Goal: Transaction & Acquisition: Obtain resource

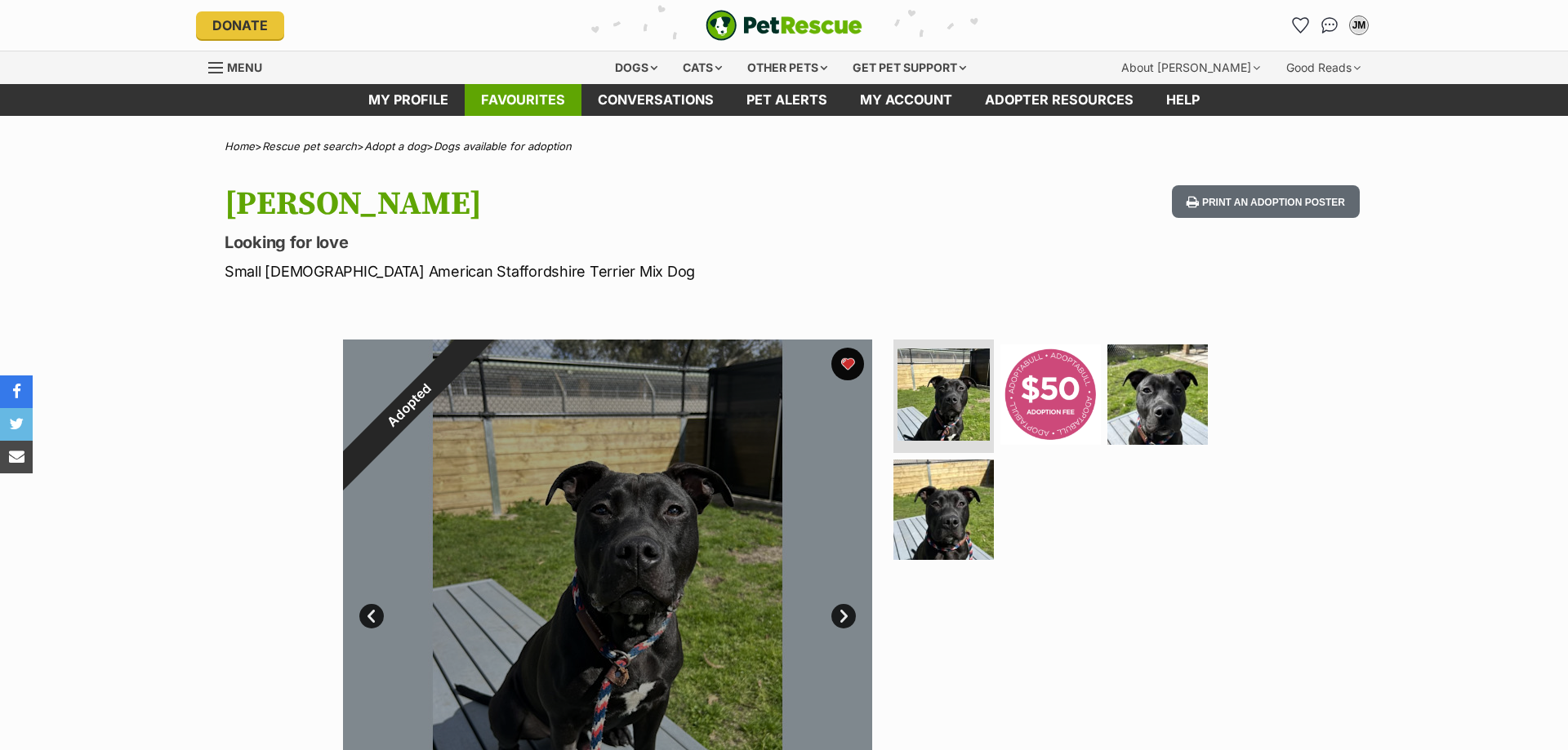
click at [556, 106] on link "Favourites" at bounding box center [523, 99] width 117 height 32
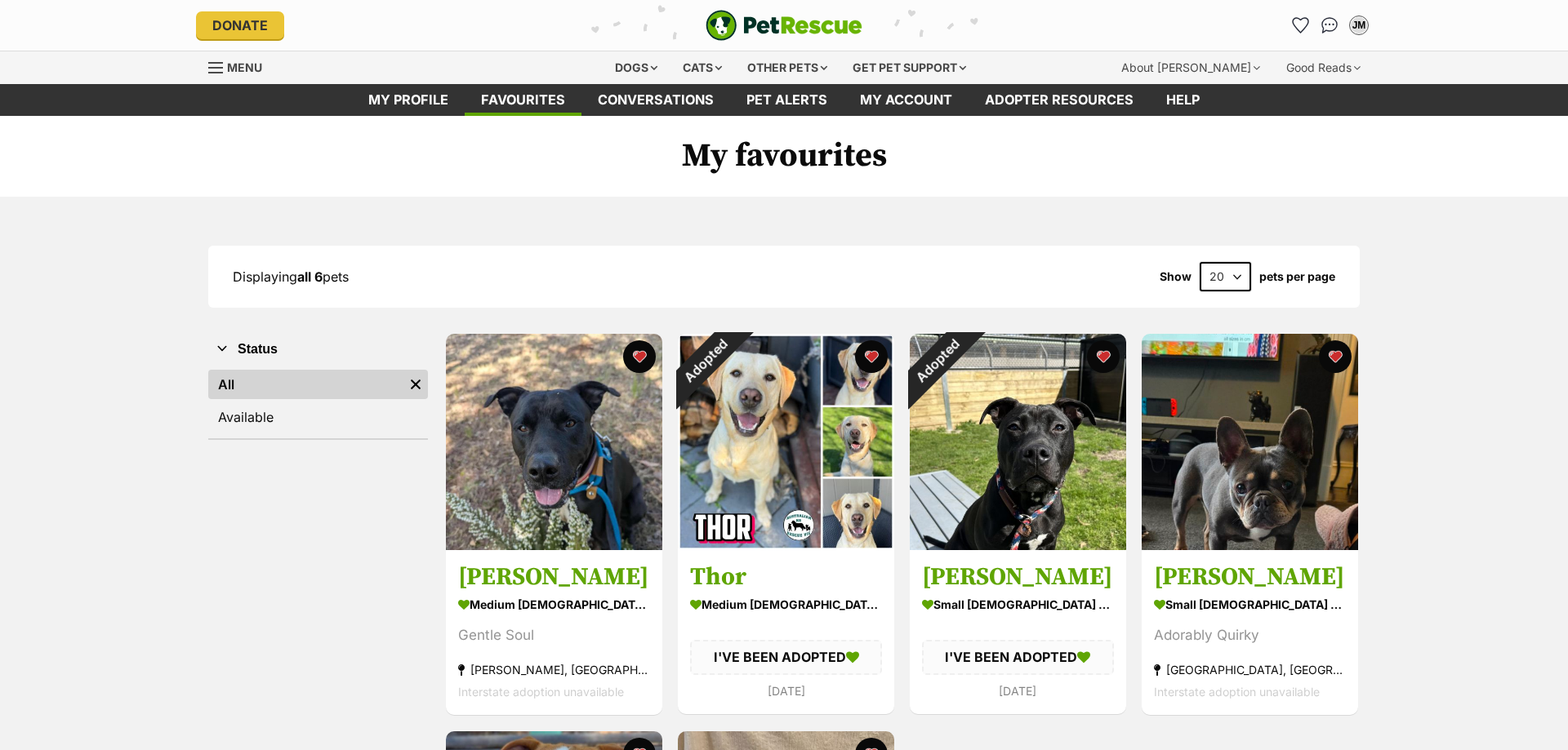
scroll to position [167, 0]
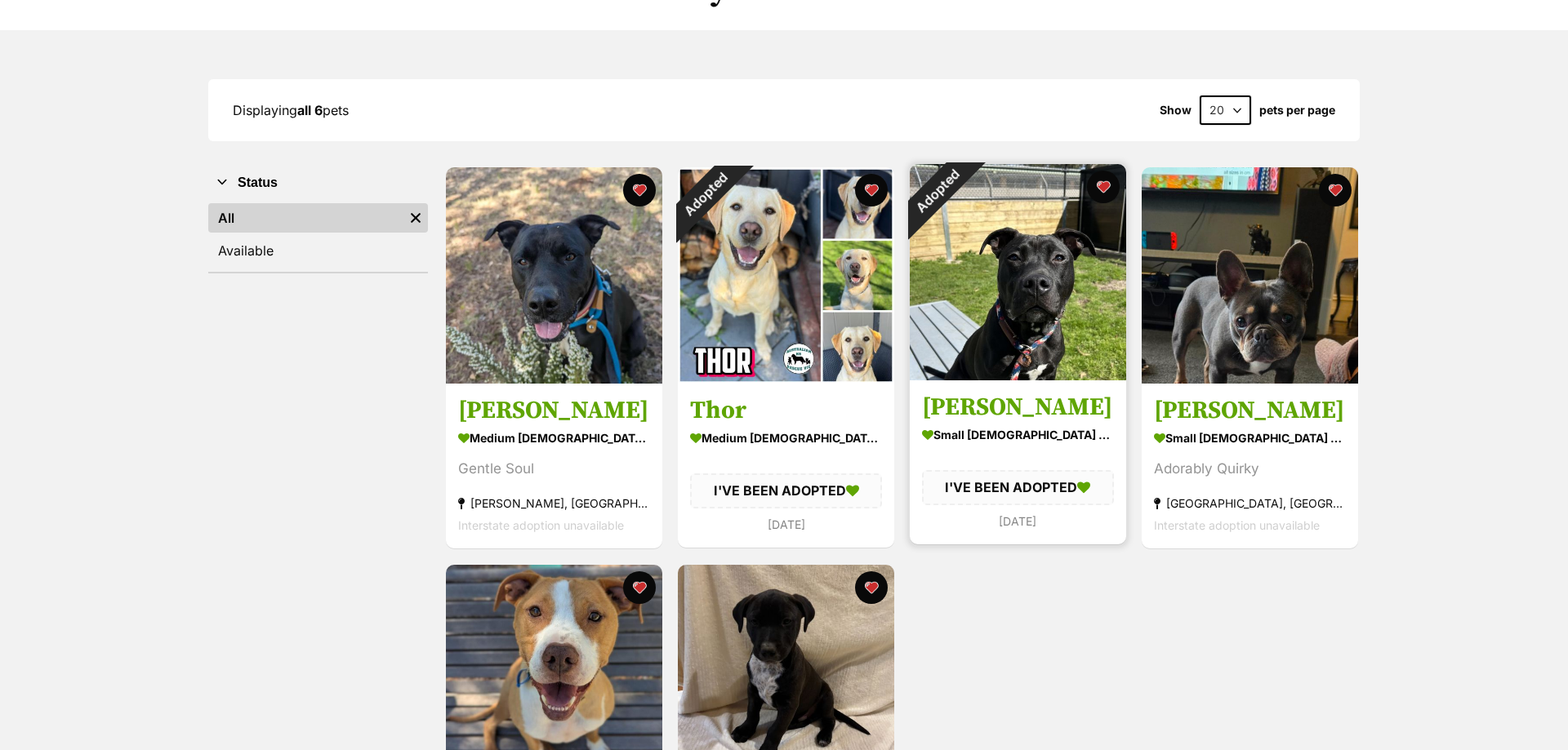
click at [1004, 252] on img at bounding box center [1018, 272] width 216 height 216
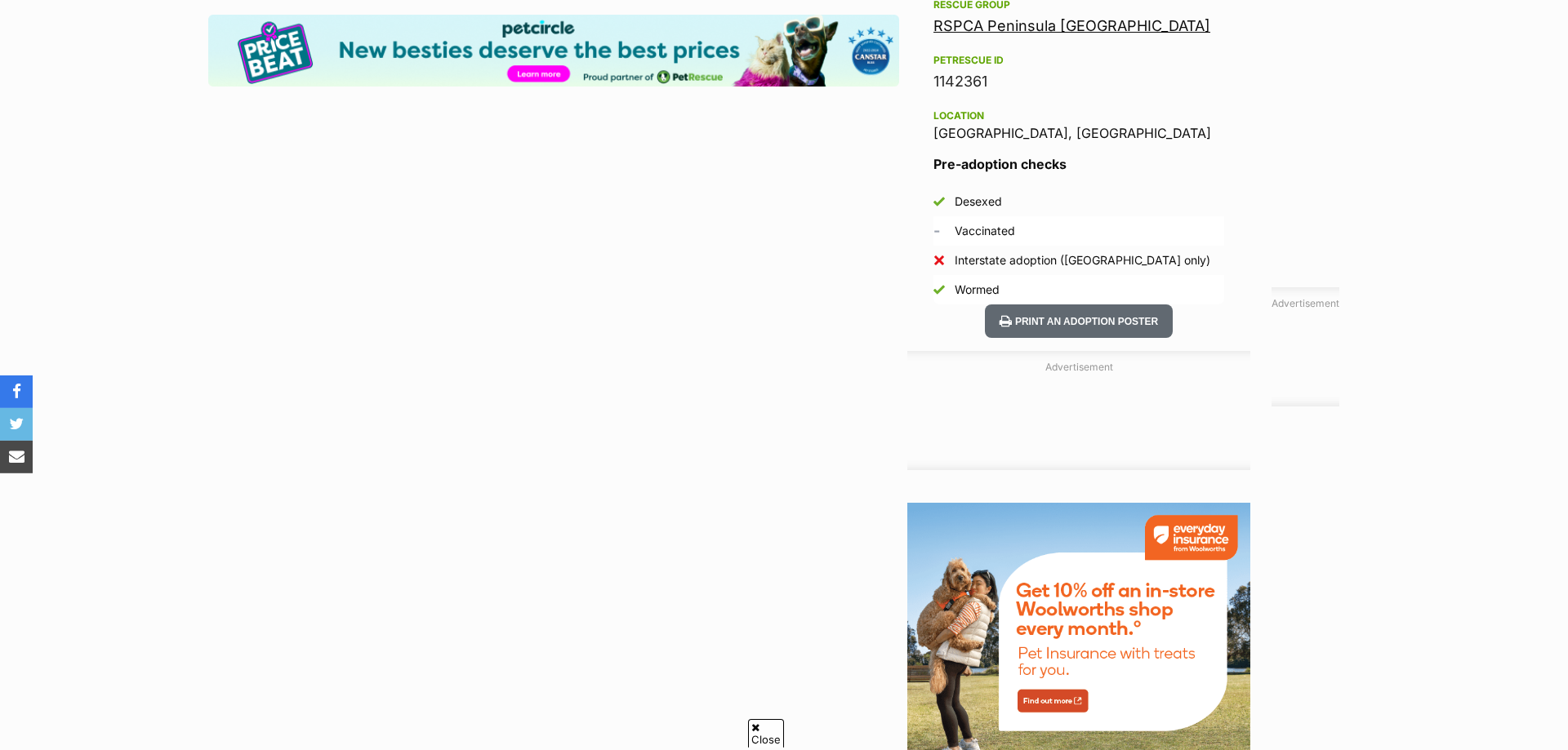
scroll to position [1032, 0]
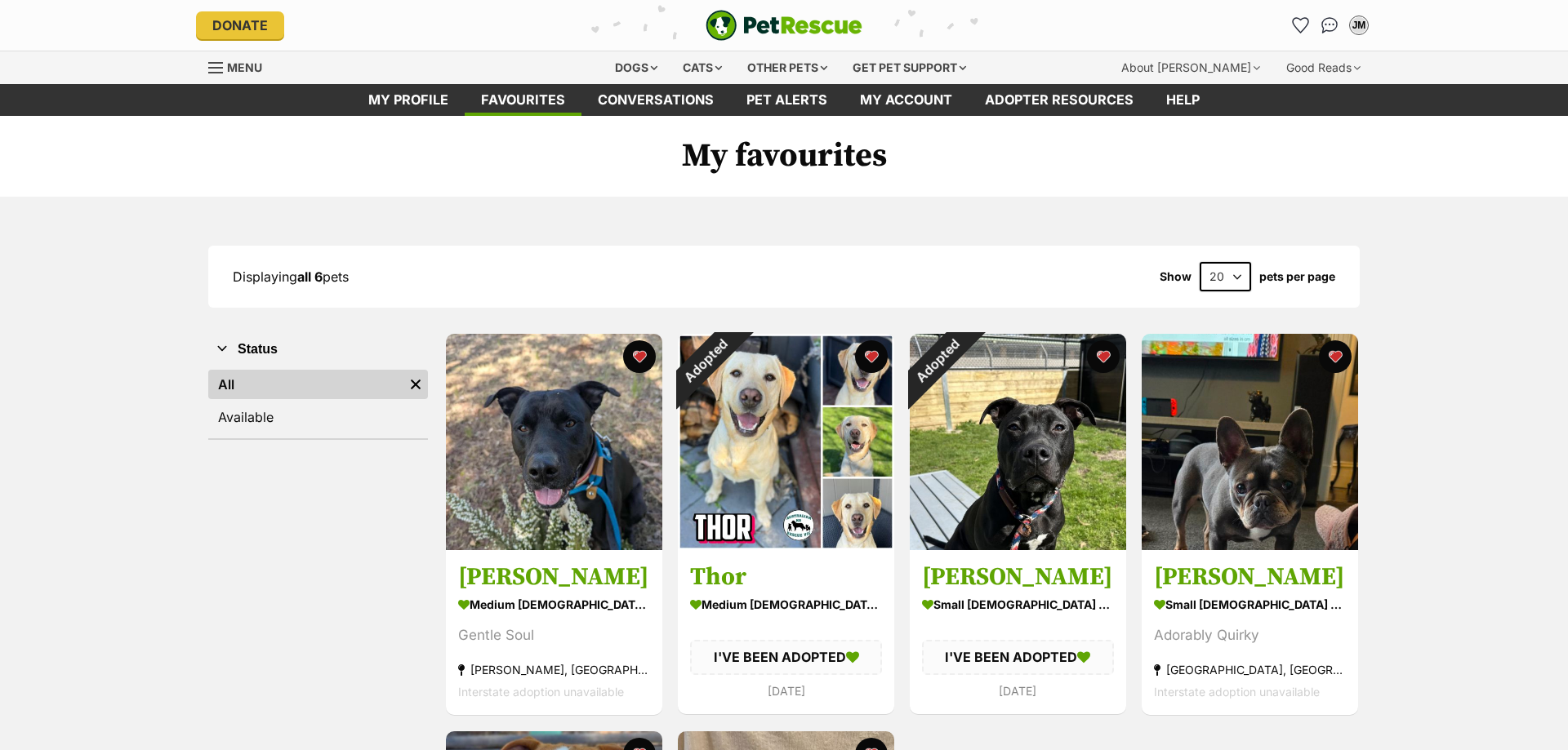
scroll to position [167, 0]
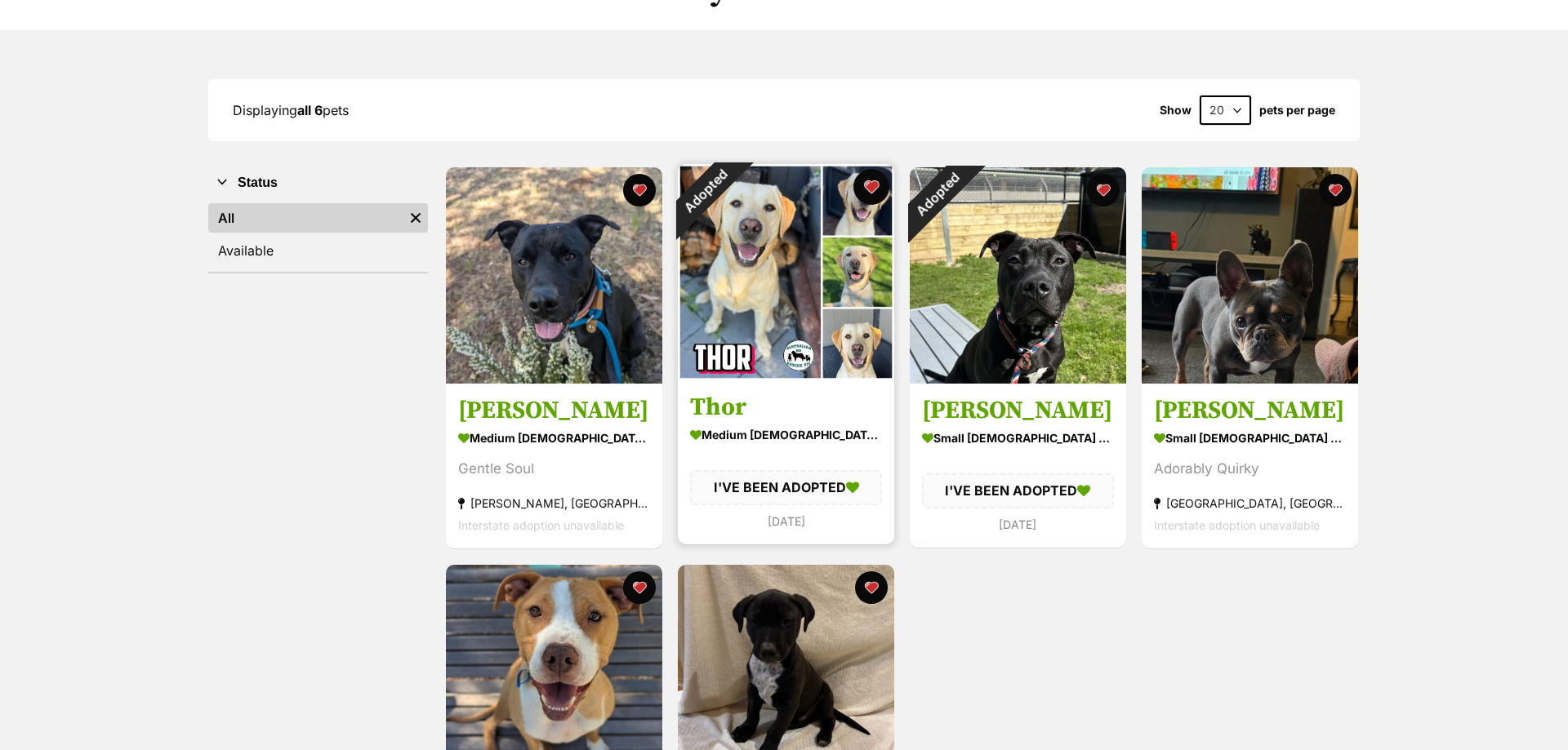
click at [876, 183] on button "favourite" at bounding box center [870, 187] width 36 height 36
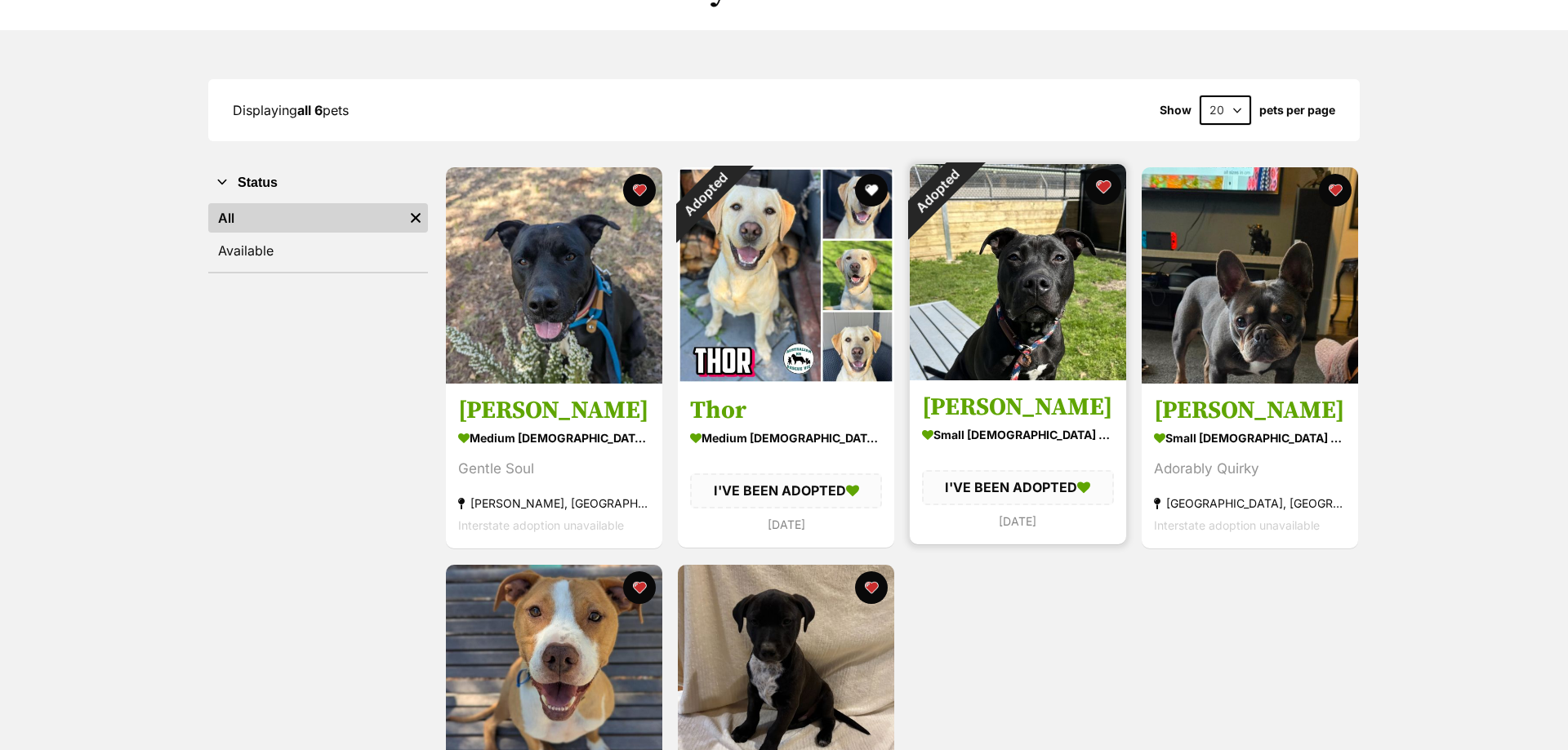
scroll to position [0, 0]
click at [1105, 183] on button "favourite" at bounding box center [1102, 187] width 36 height 36
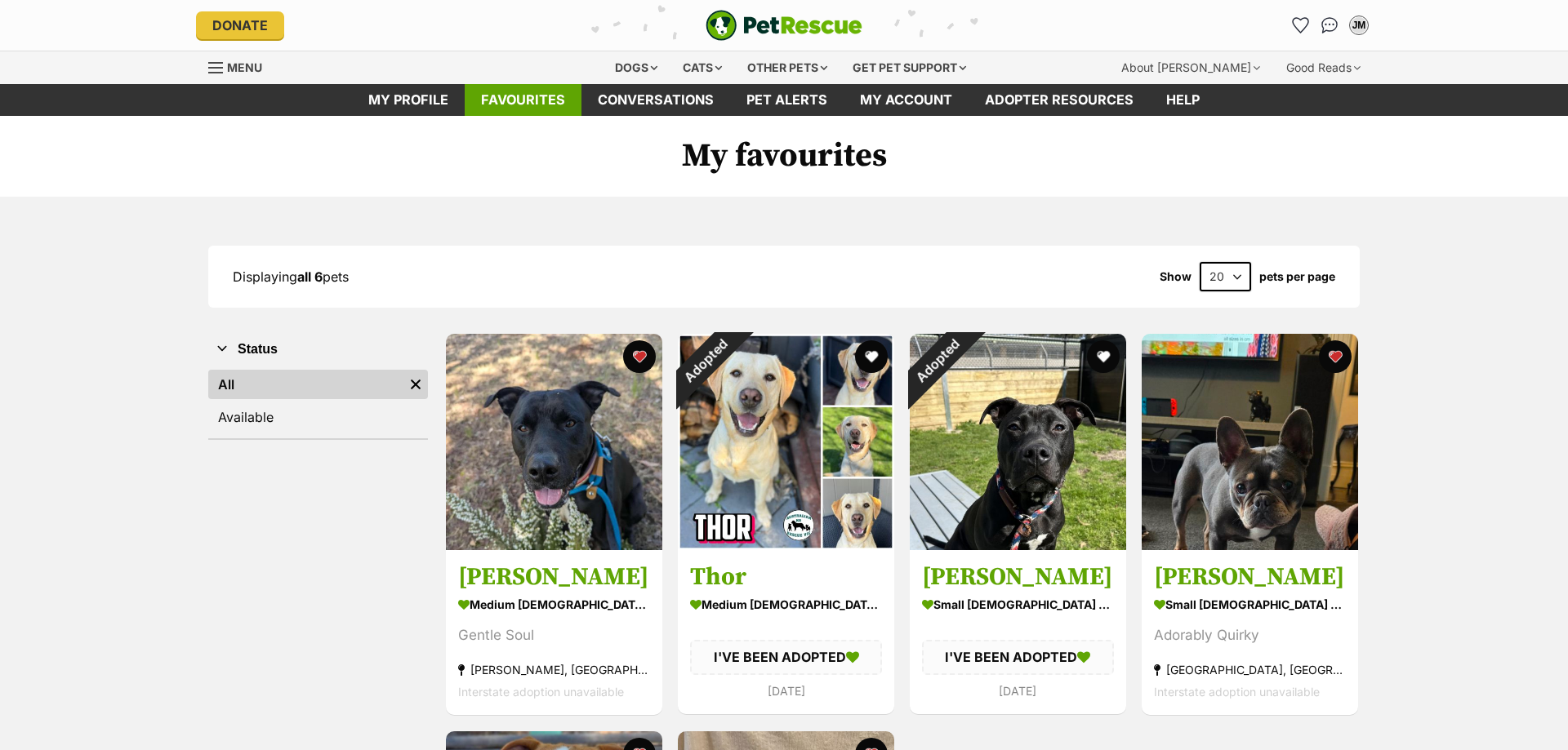
click at [515, 98] on link "Favourites" at bounding box center [523, 99] width 117 height 32
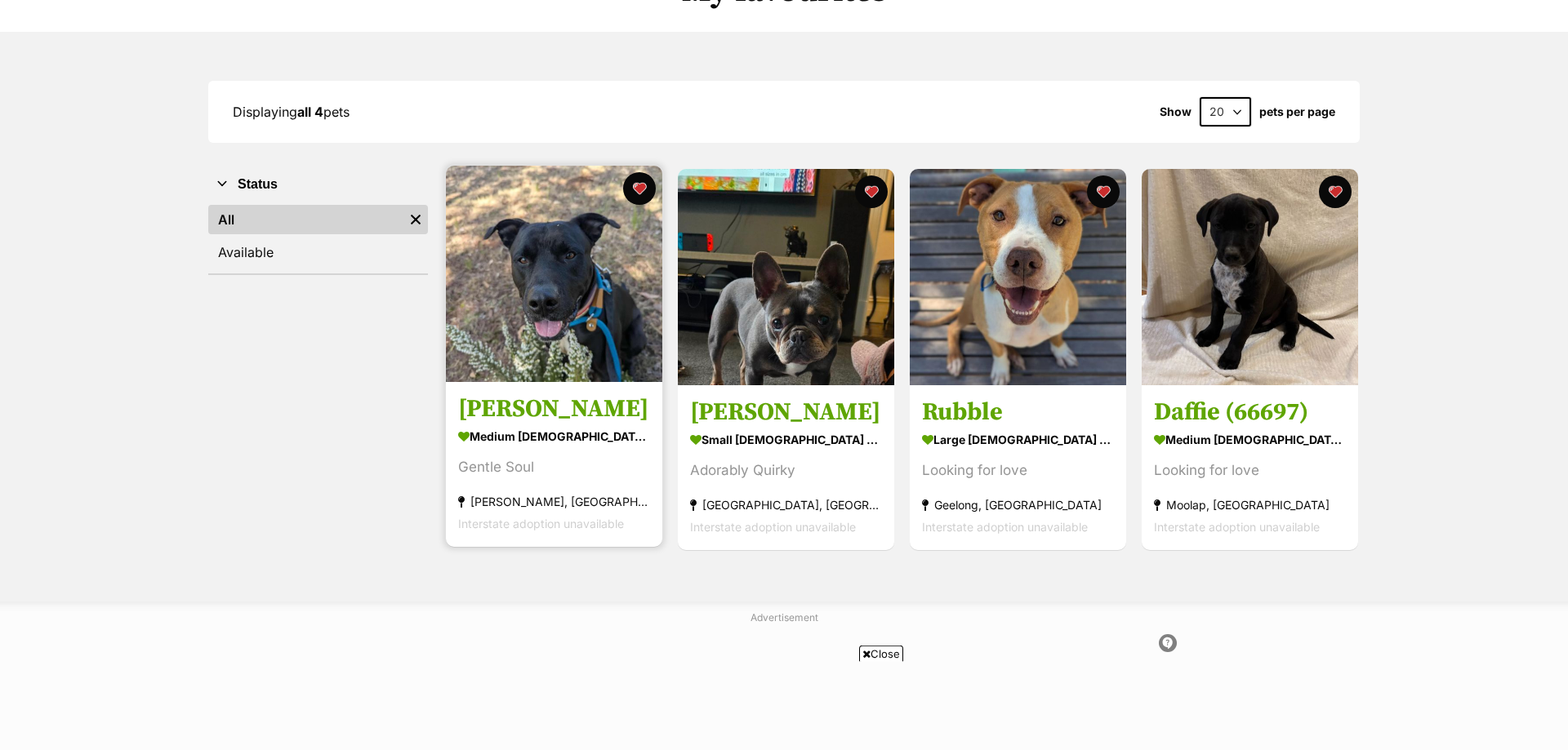
click at [535, 286] on img at bounding box center [554, 274] width 216 height 216
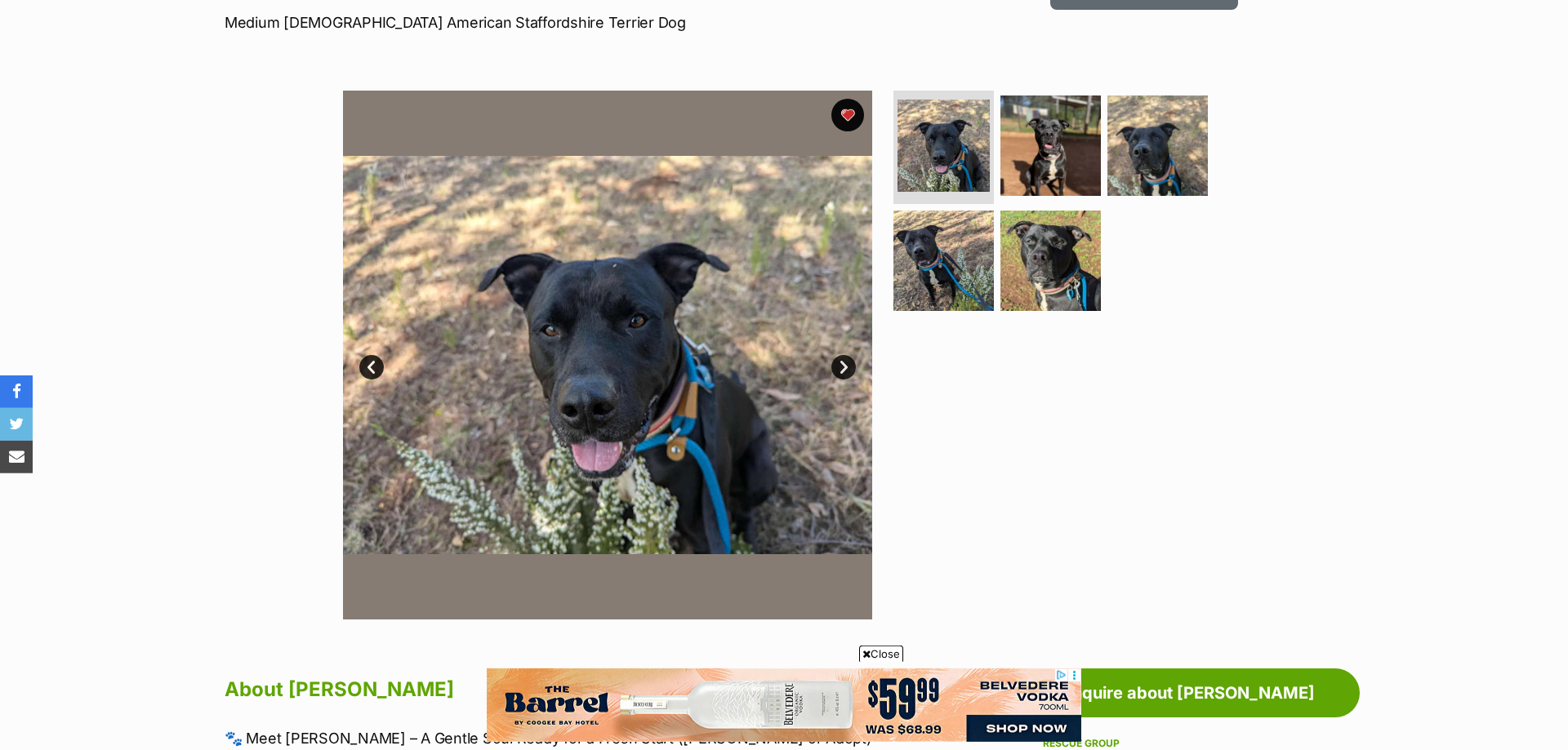
click at [848, 365] on link "Next" at bounding box center [843, 367] width 24 height 24
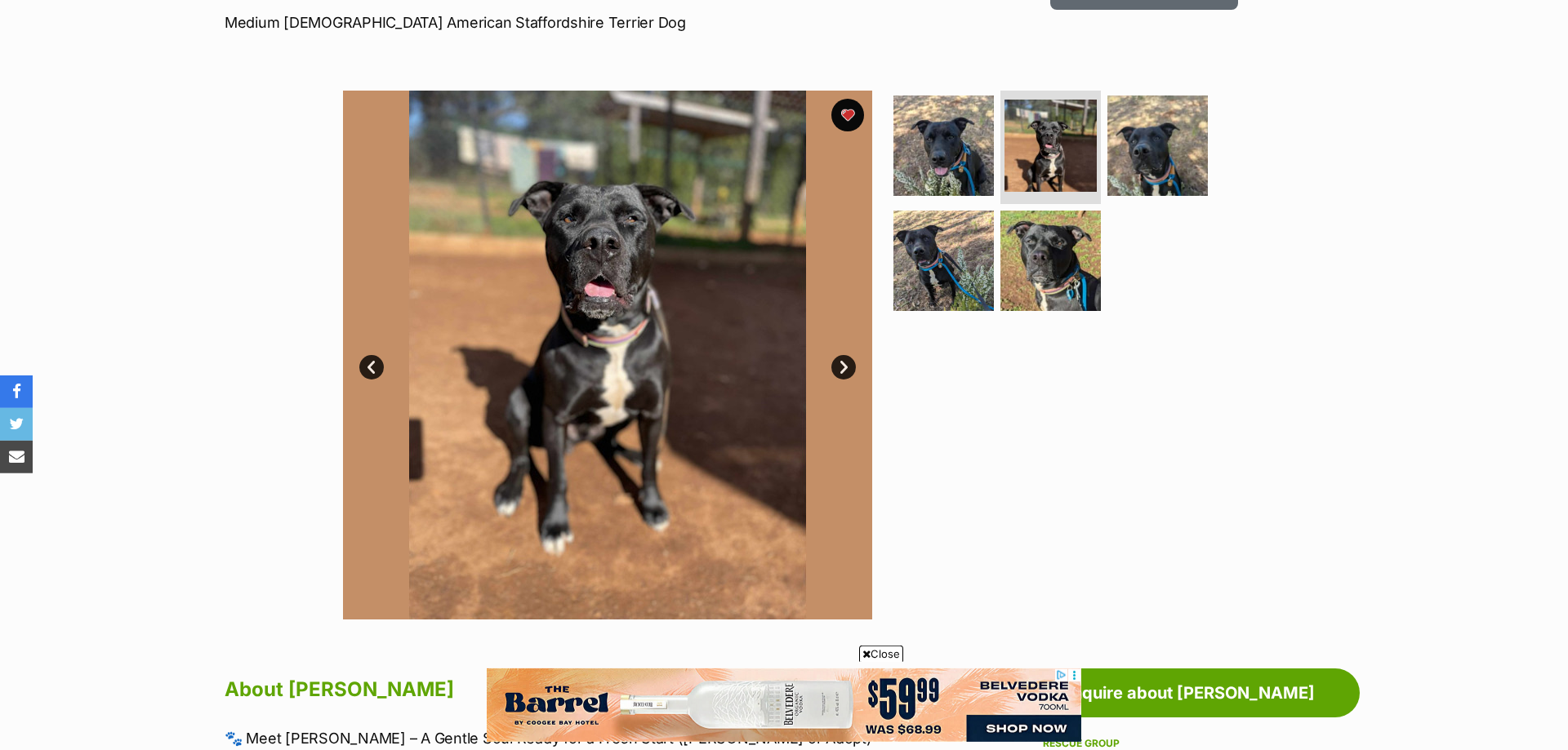
click at [848, 365] on link "Next" at bounding box center [843, 367] width 24 height 24
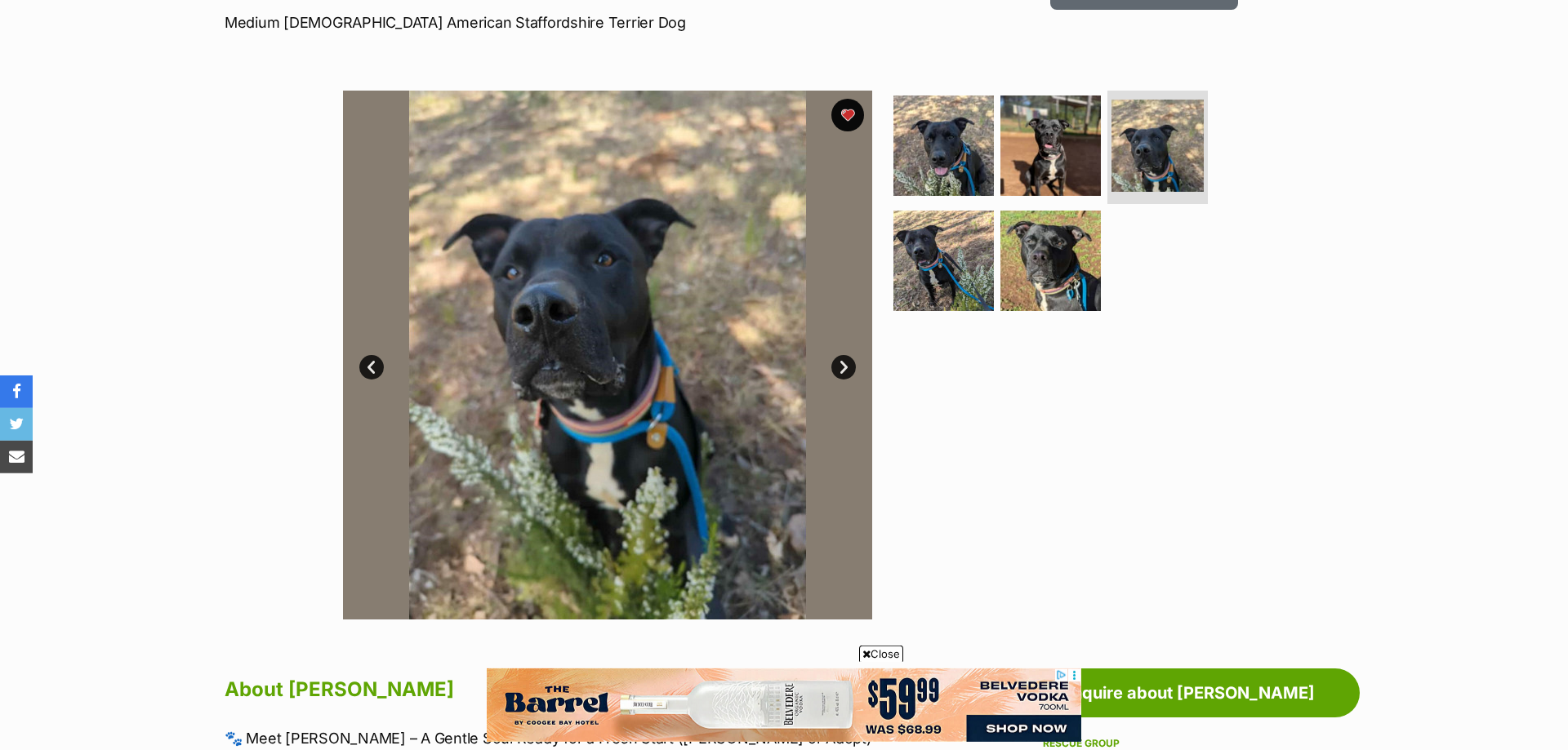
click at [848, 365] on link "Next" at bounding box center [843, 367] width 24 height 24
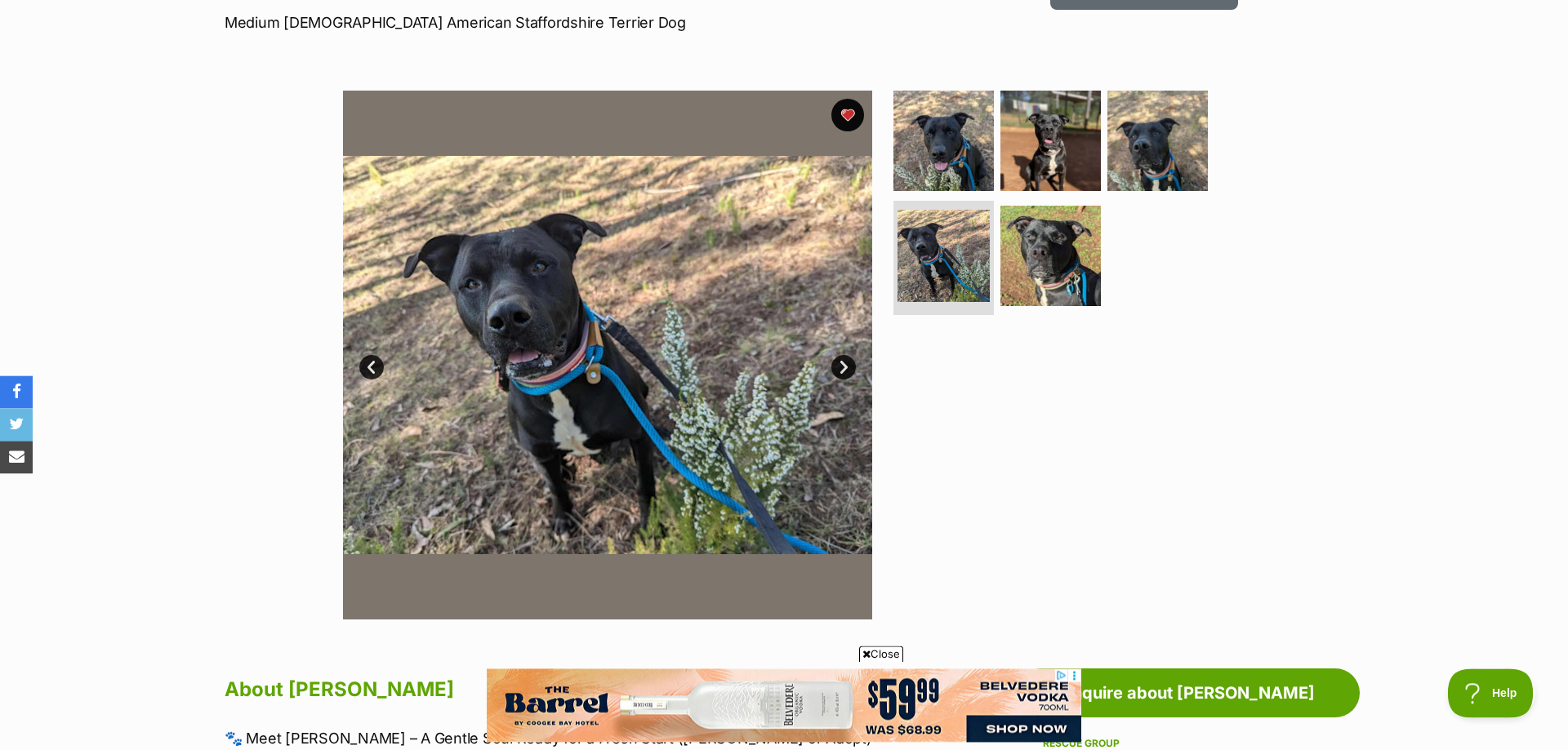
scroll to position [249, 0]
click at [842, 365] on link "Next" at bounding box center [843, 368] width 24 height 24
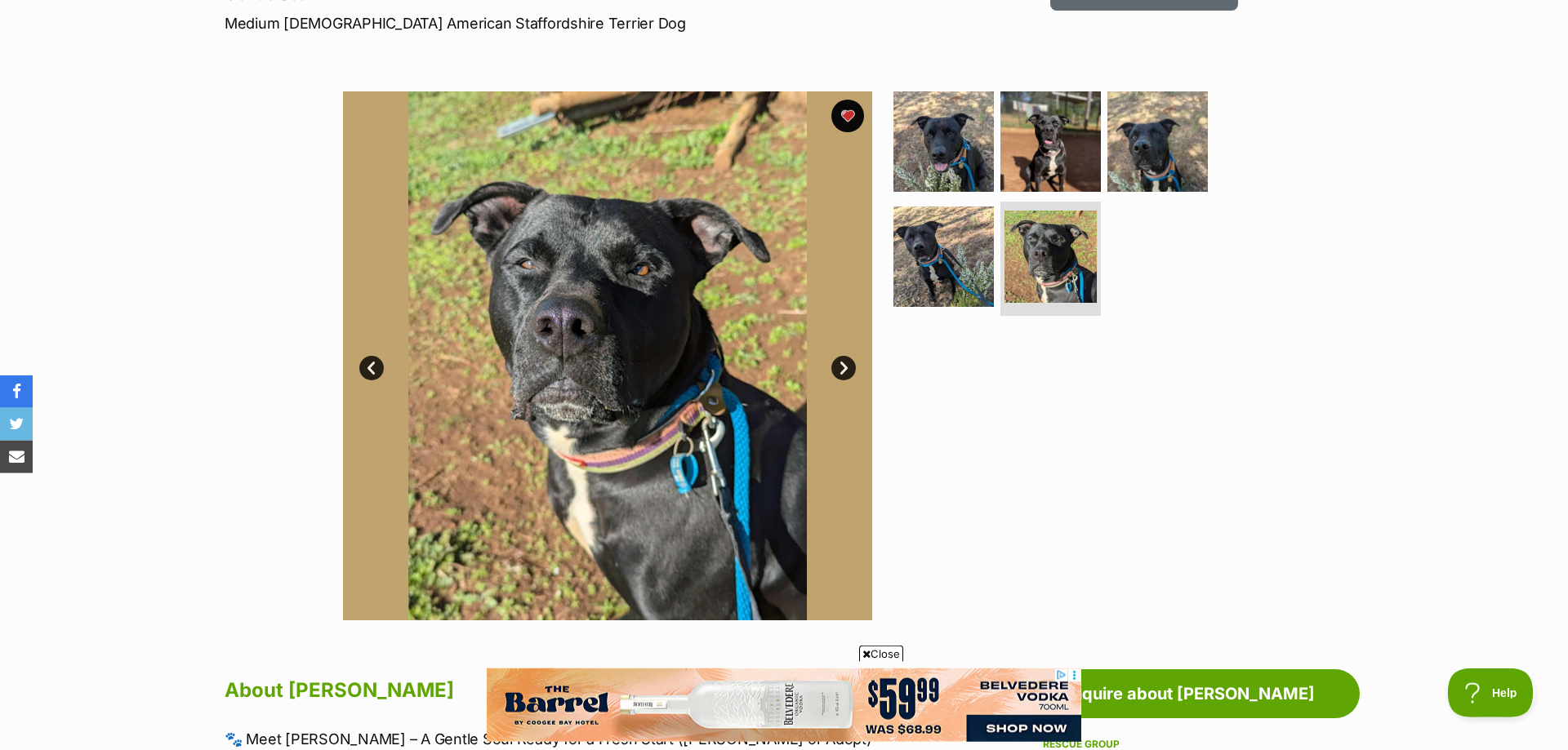
click at [842, 365] on link "Next" at bounding box center [843, 368] width 24 height 24
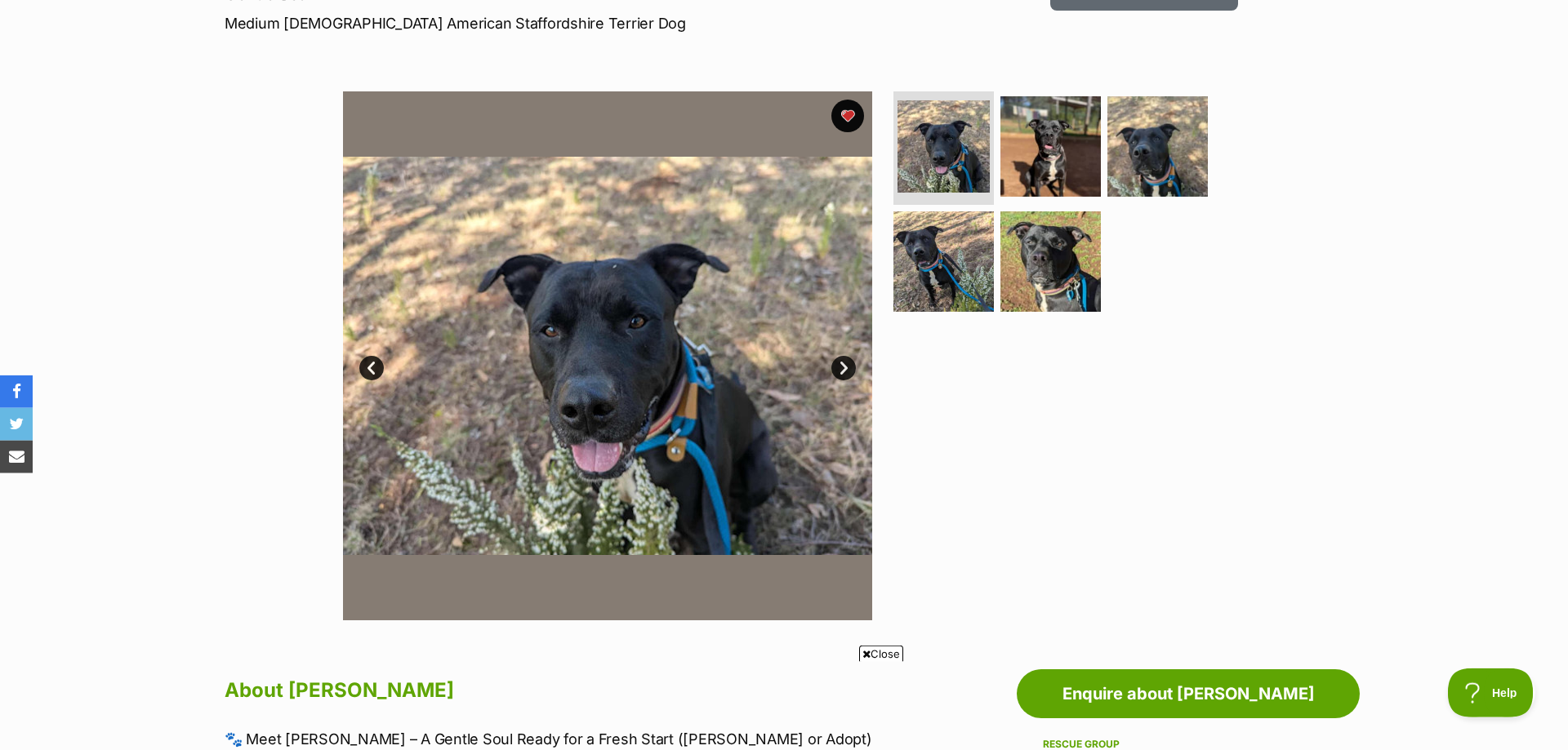
click at [842, 365] on link "Next" at bounding box center [843, 368] width 24 height 24
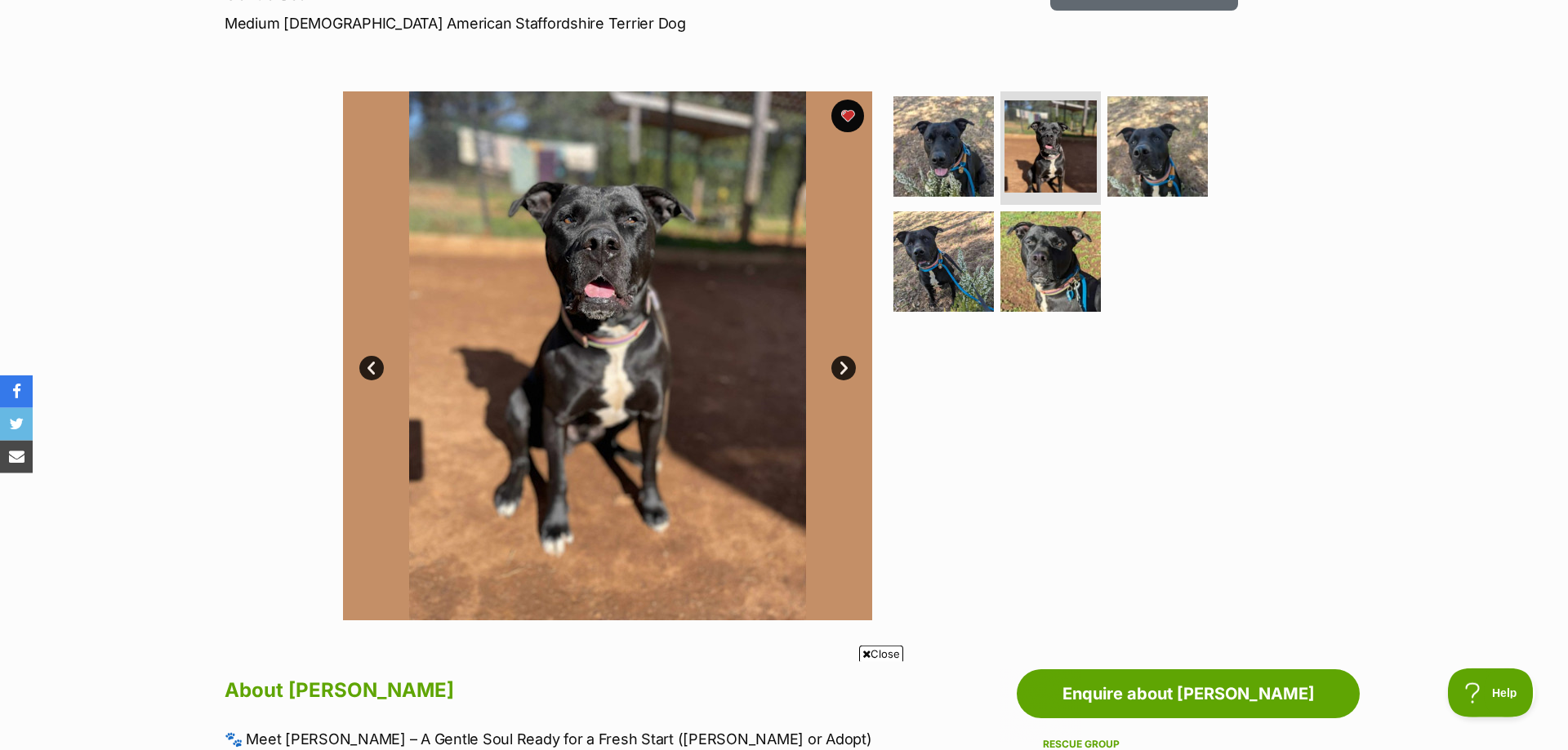
scroll to position [0, 0]
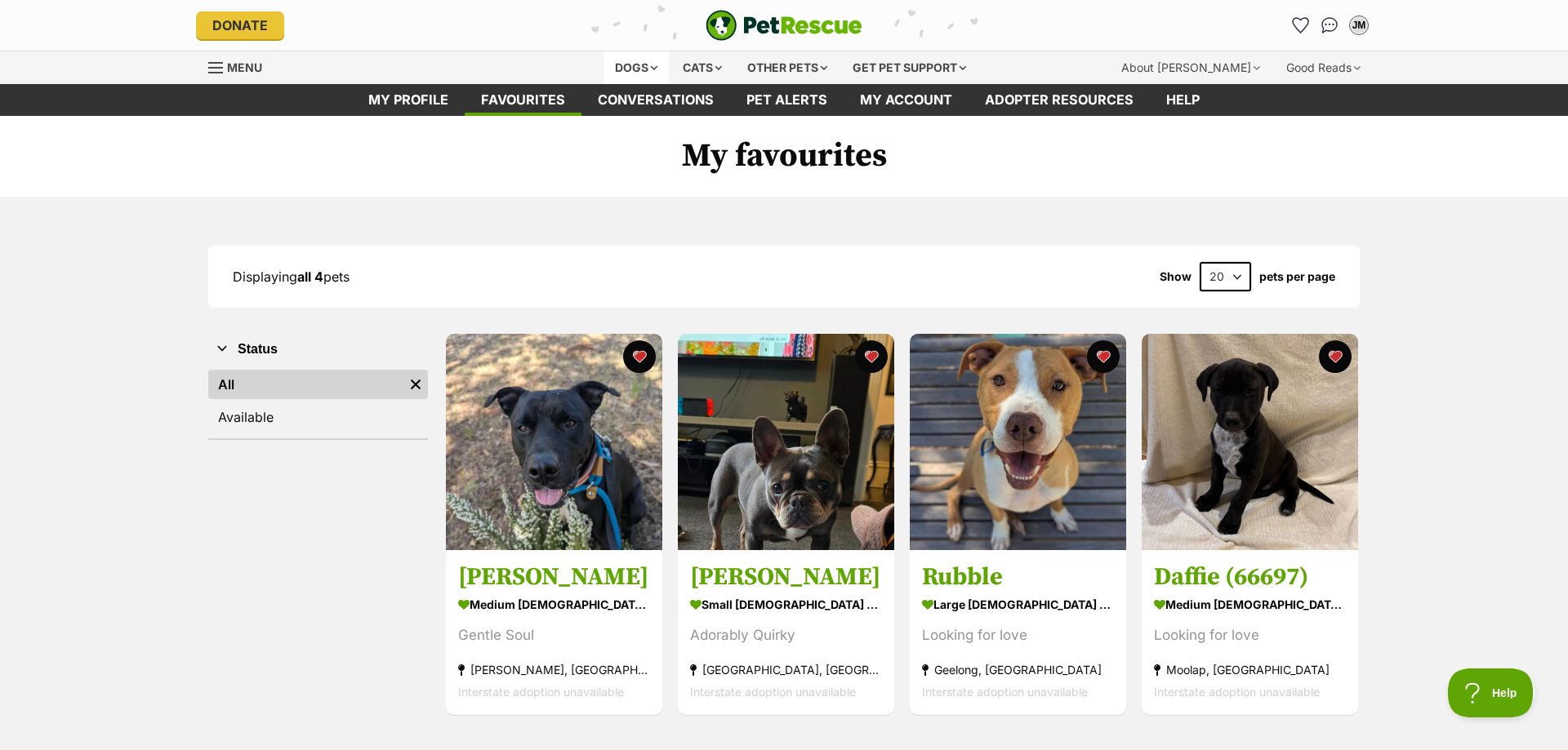
click at [649, 65] on div "Dogs" at bounding box center [636, 67] width 65 height 32
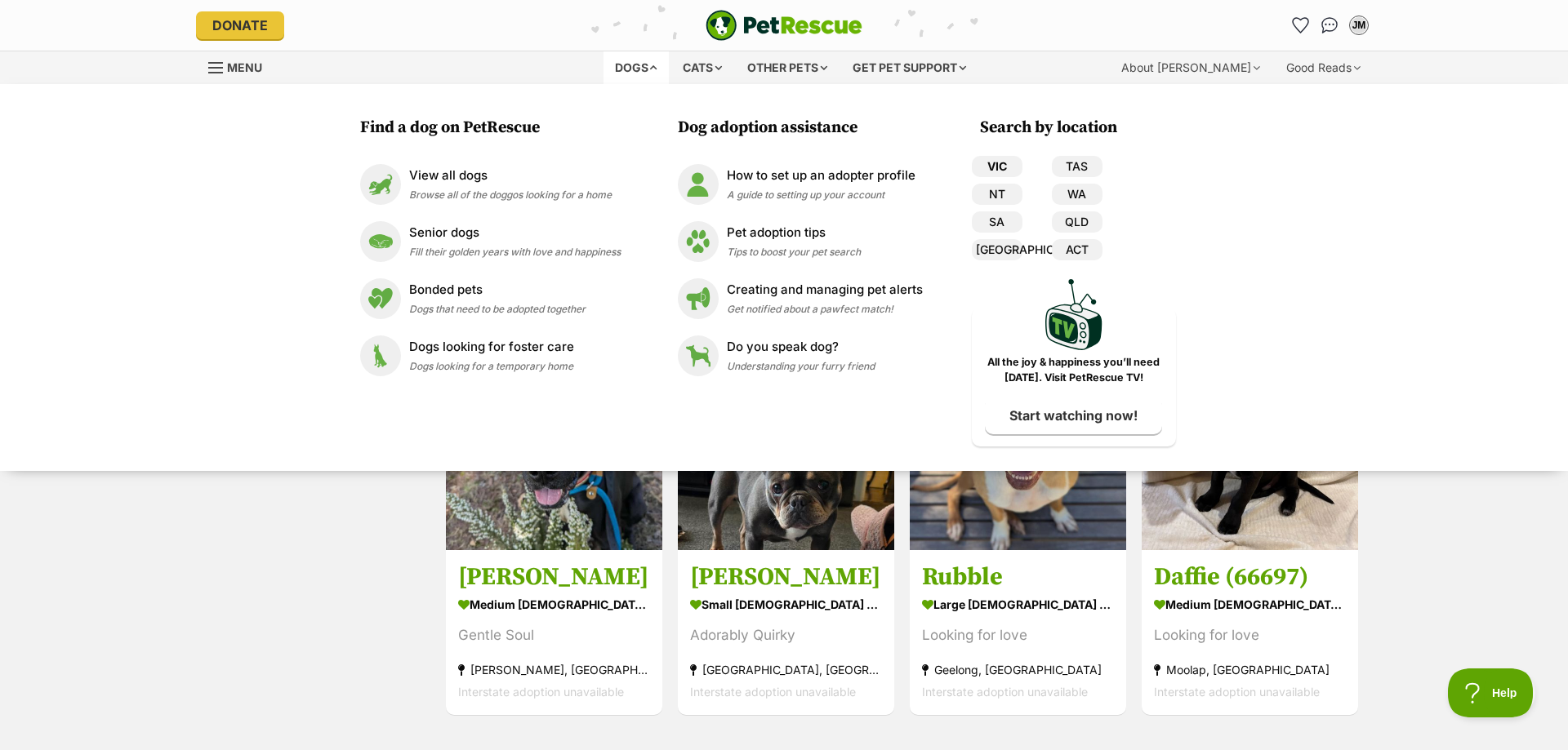
click at [989, 164] on link "VIC" at bounding box center [997, 167] width 51 height 21
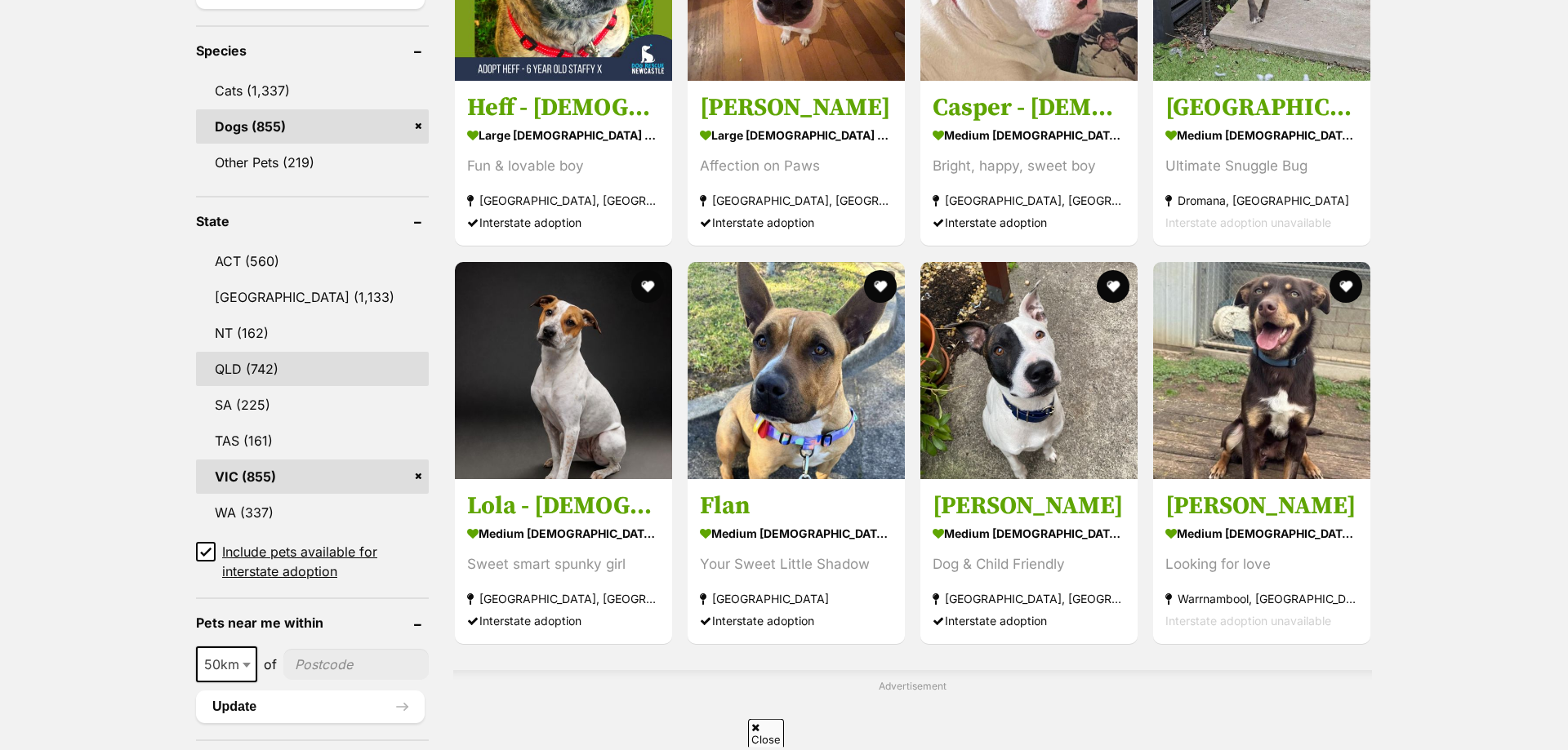
scroll to position [665, 0]
click at [204, 553] on icon at bounding box center [205, 550] width 11 height 11
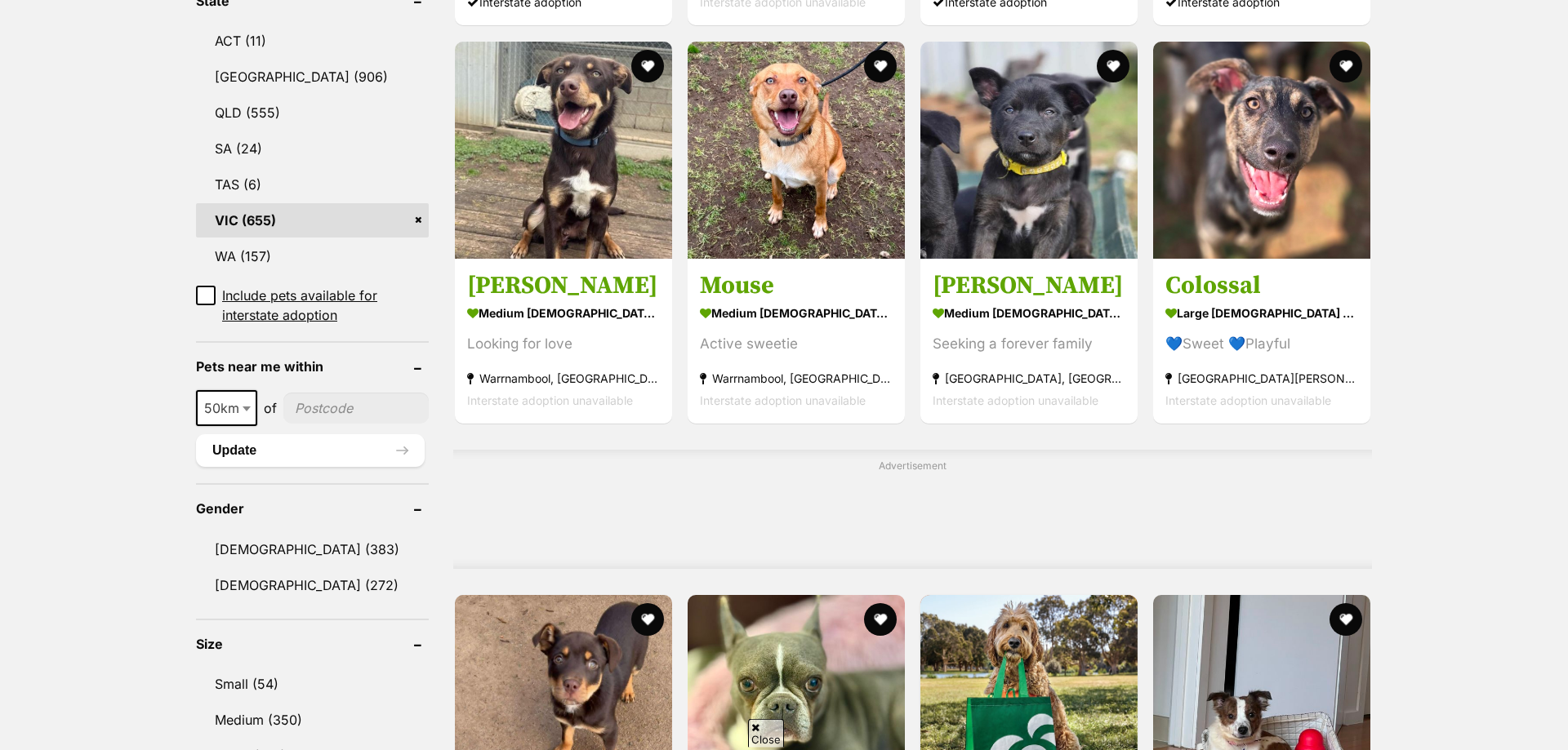
scroll to position [915, 0]
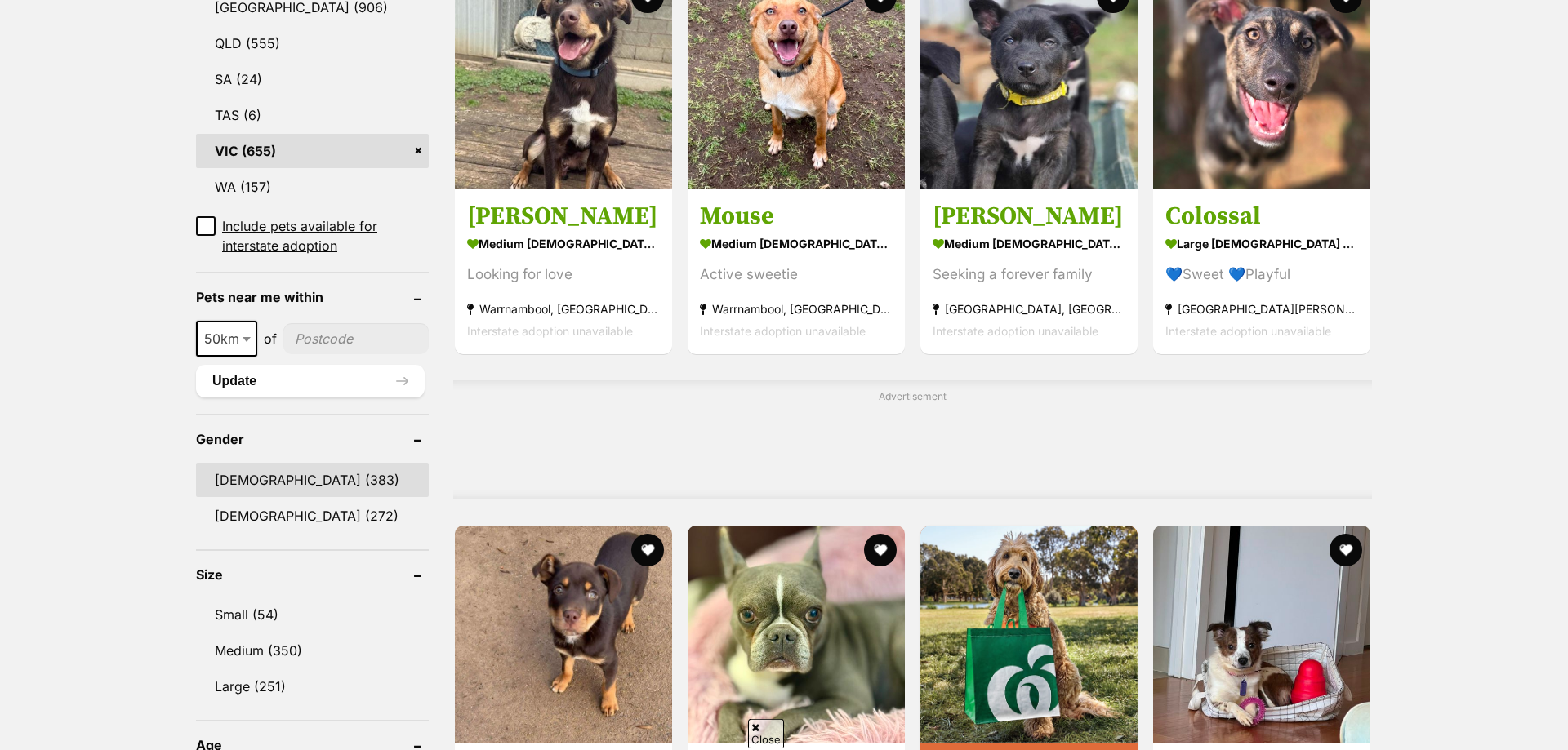
click at [228, 481] on link "Male (383)" at bounding box center [312, 480] width 233 height 34
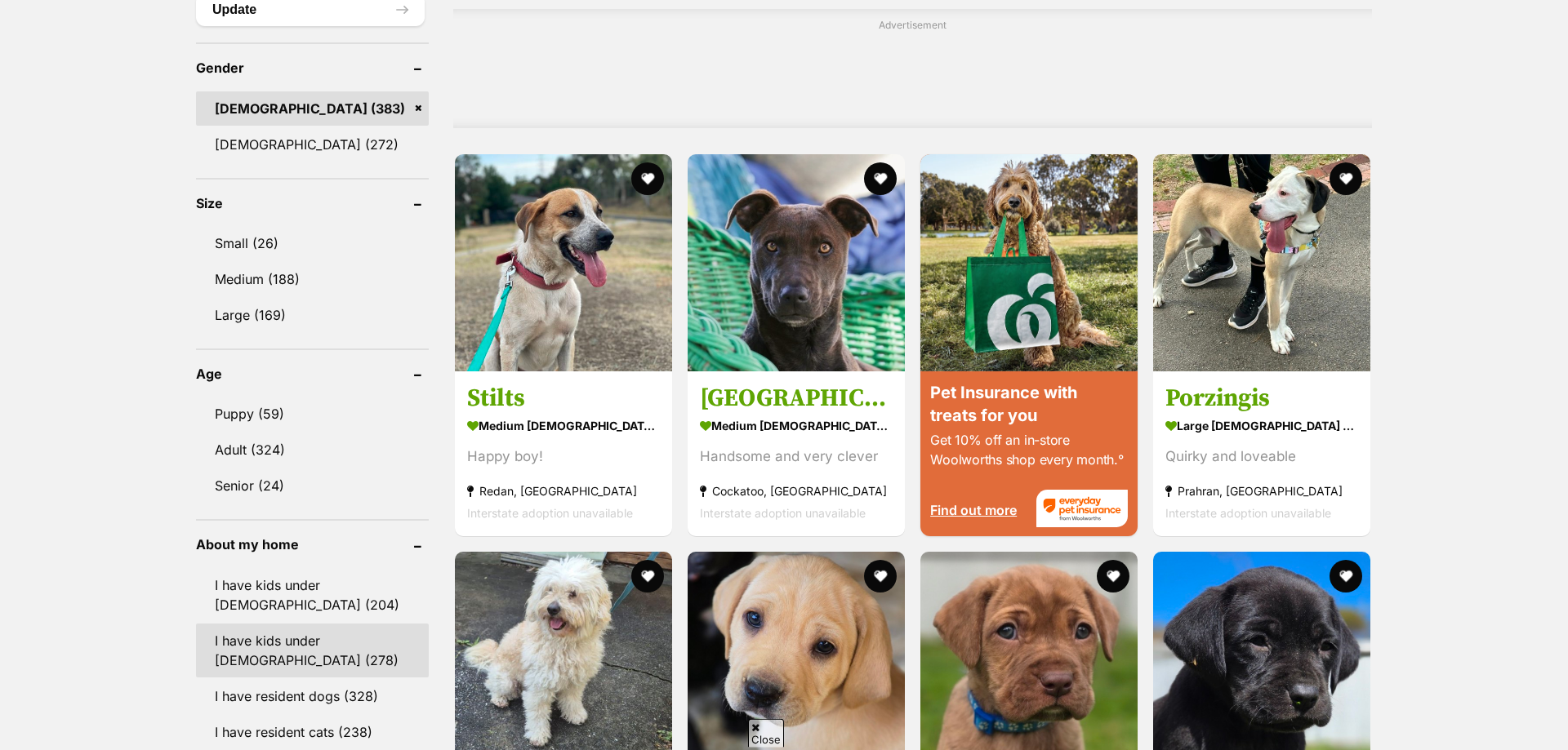
scroll to position [1332, 0]
click at [274, 623] on link "I have kids under [DEMOGRAPHIC_DATA] (278)" at bounding box center [312, 650] width 233 height 54
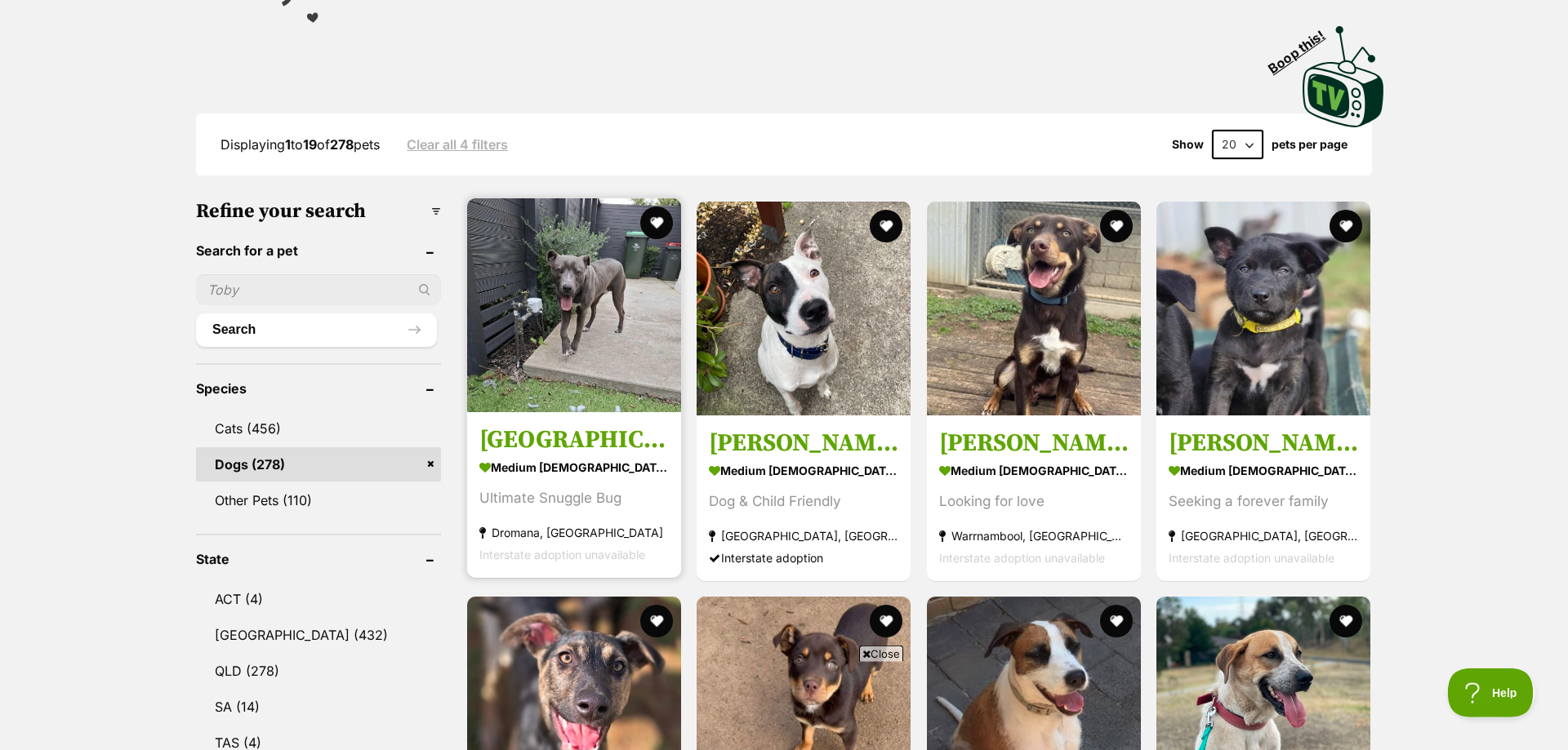
scroll to position [332, 0]
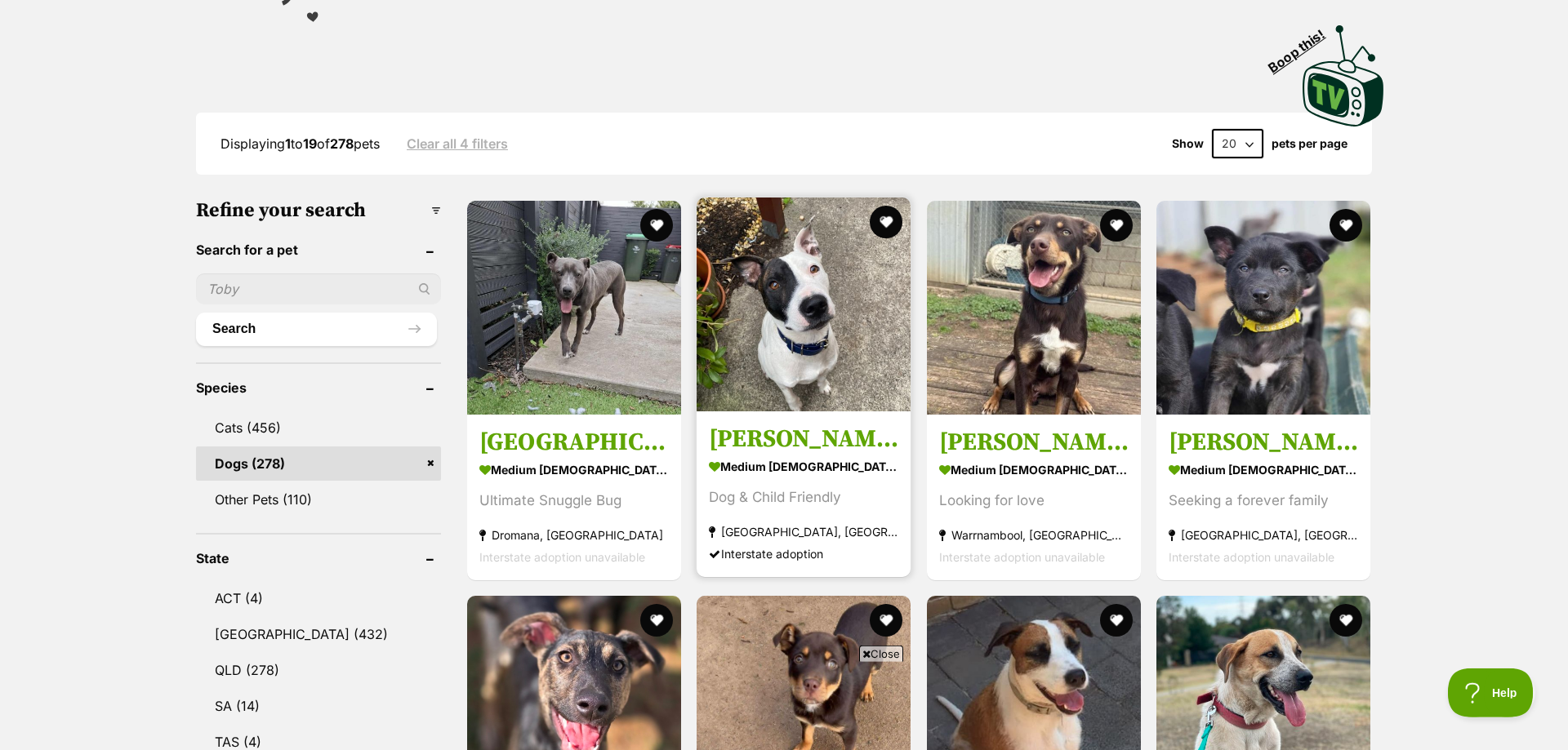
click at [790, 345] on img at bounding box center [803, 304] width 214 height 214
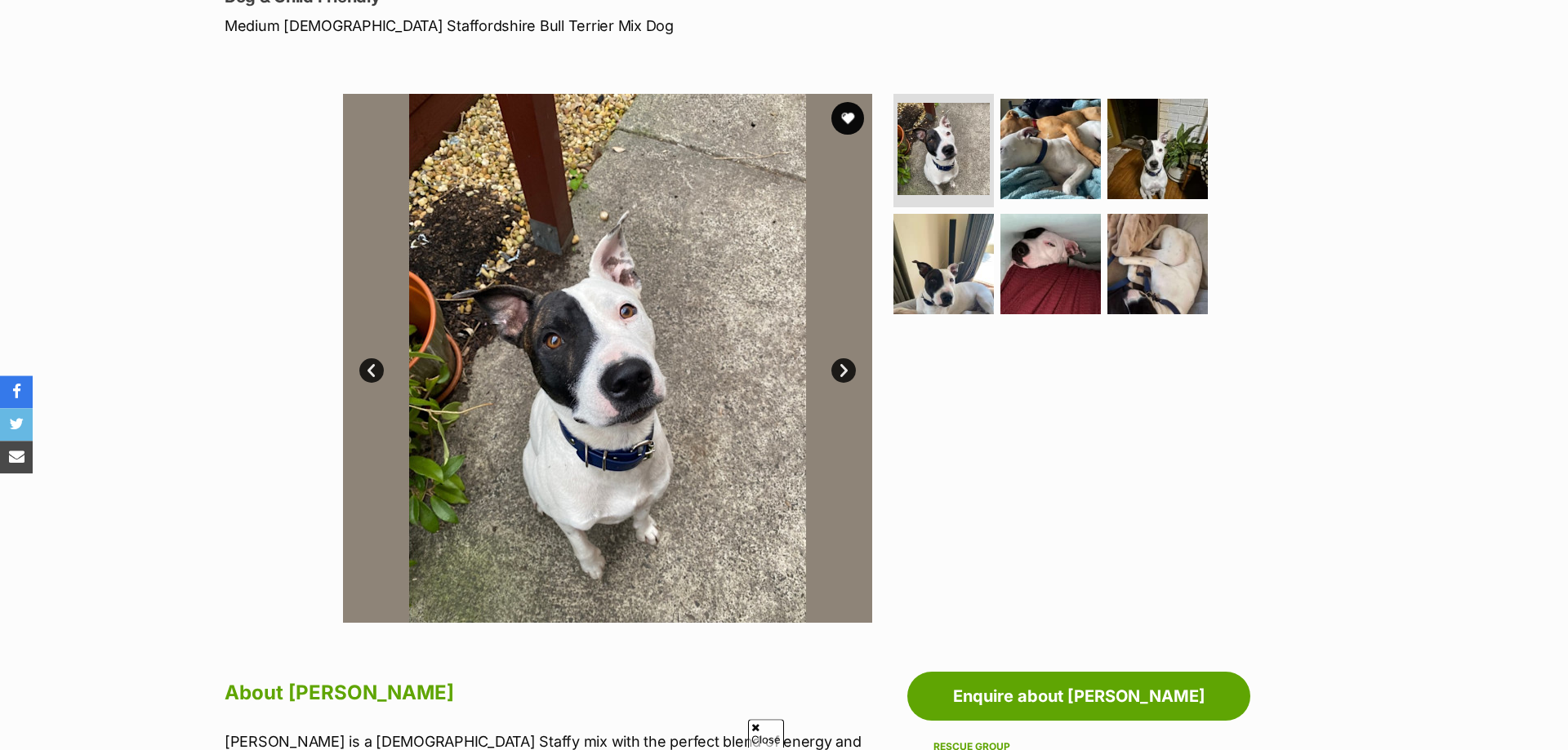
scroll to position [249, 0]
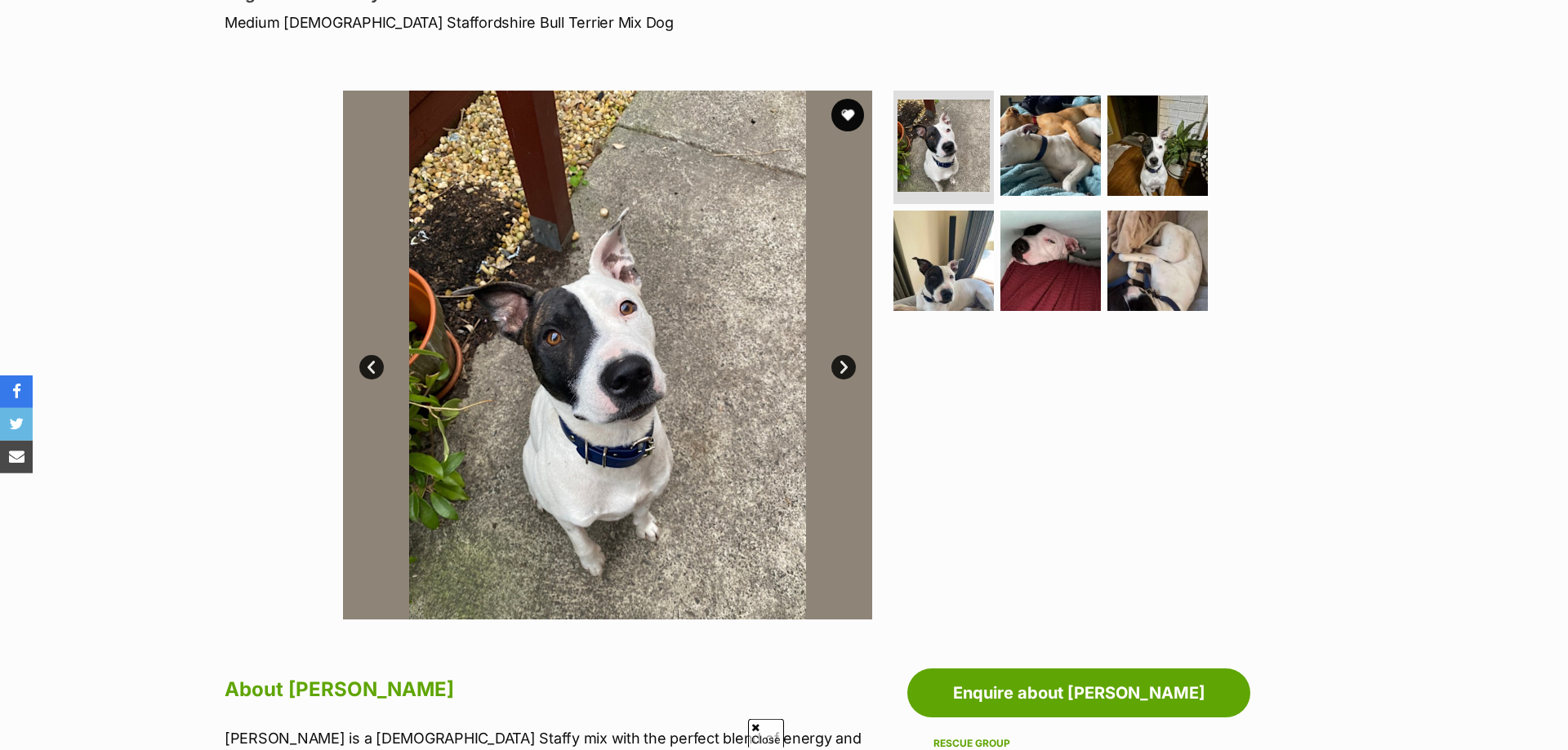
click at [842, 366] on link "Next" at bounding box center [843, 367] width 24 height 24
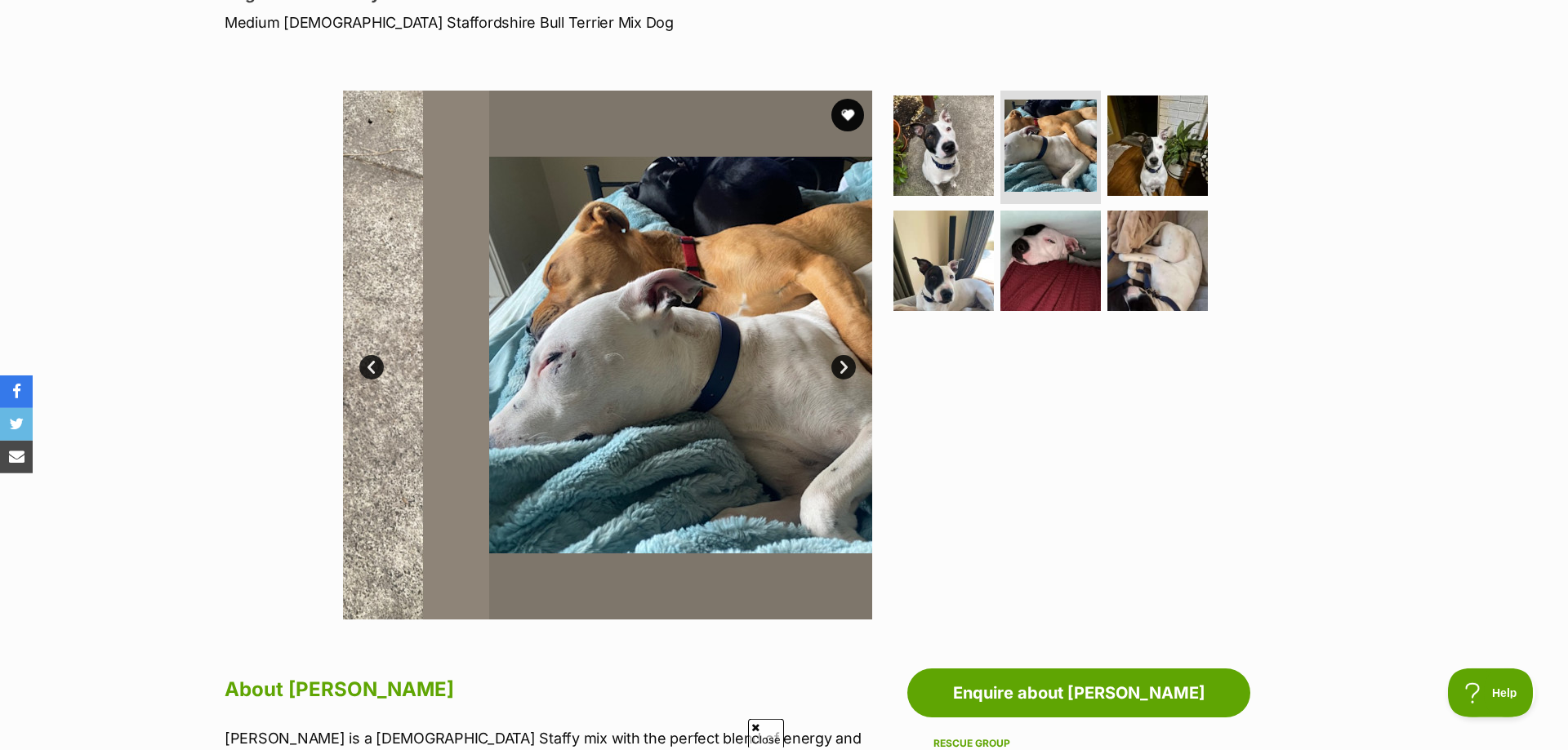
scroll to position [0, 0]
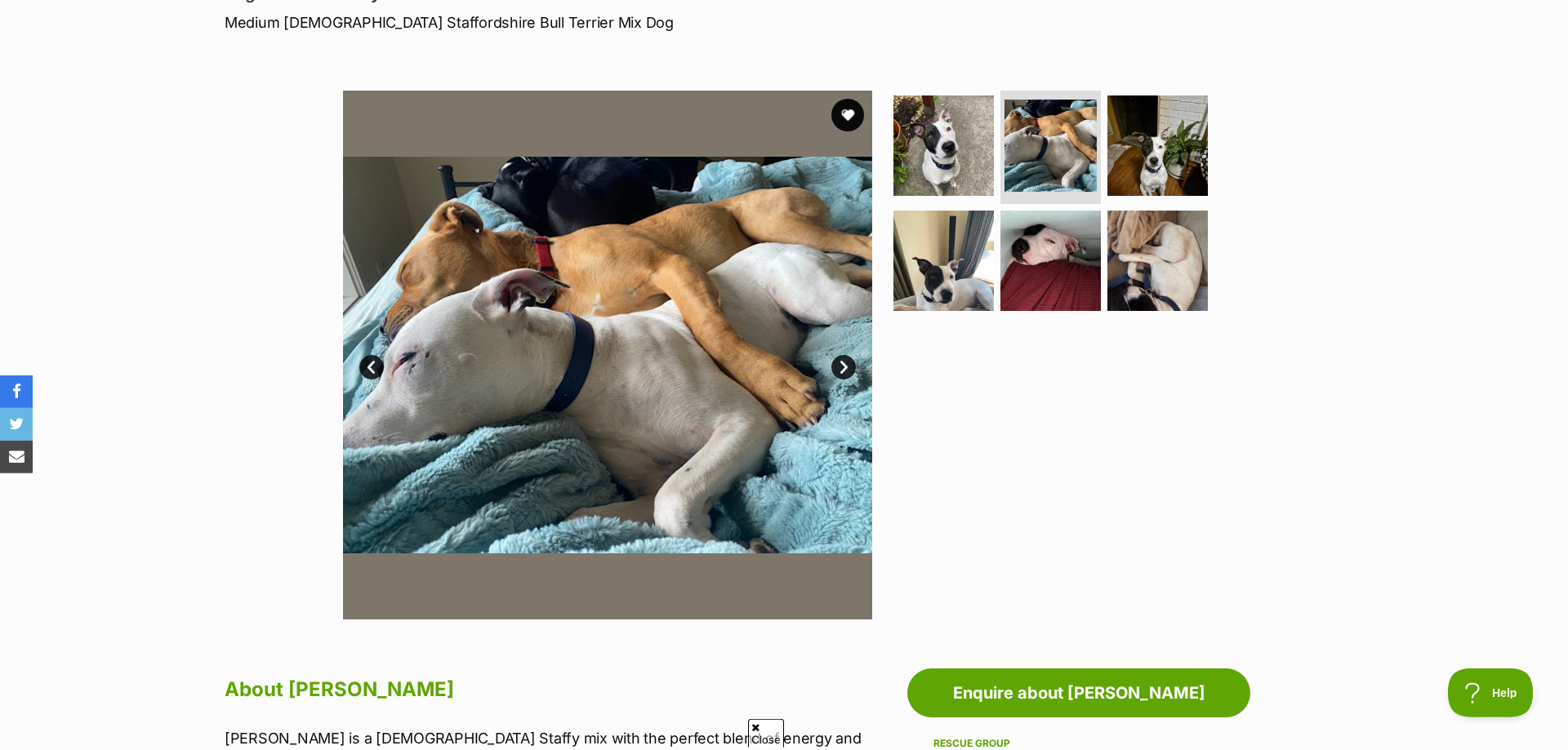
click at [842, 366] on link "Next" at bounding box center [843, 367] width 24 height 24
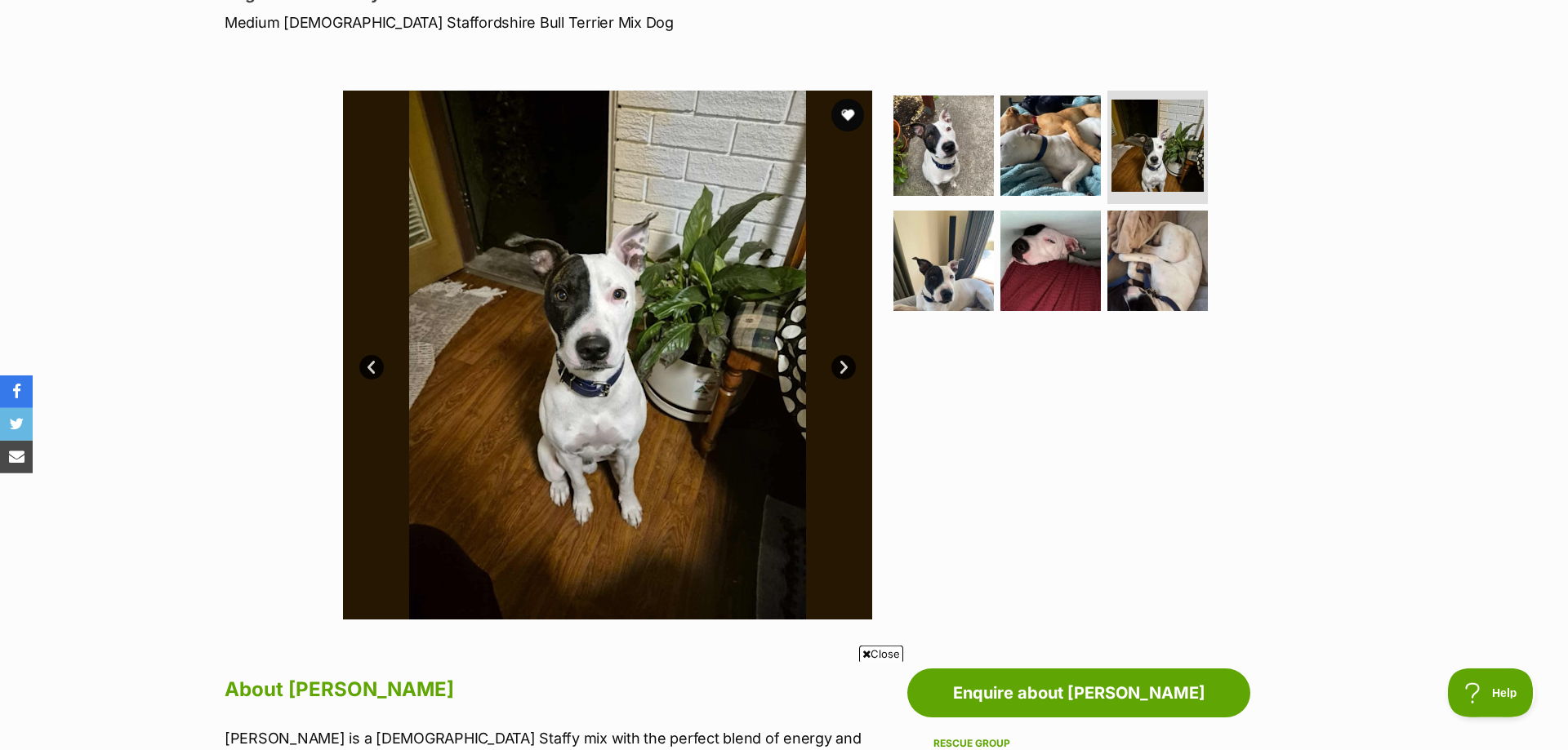
click at [842, 366] on link "Next" at bounding box center [843, 367] width 24 height 24
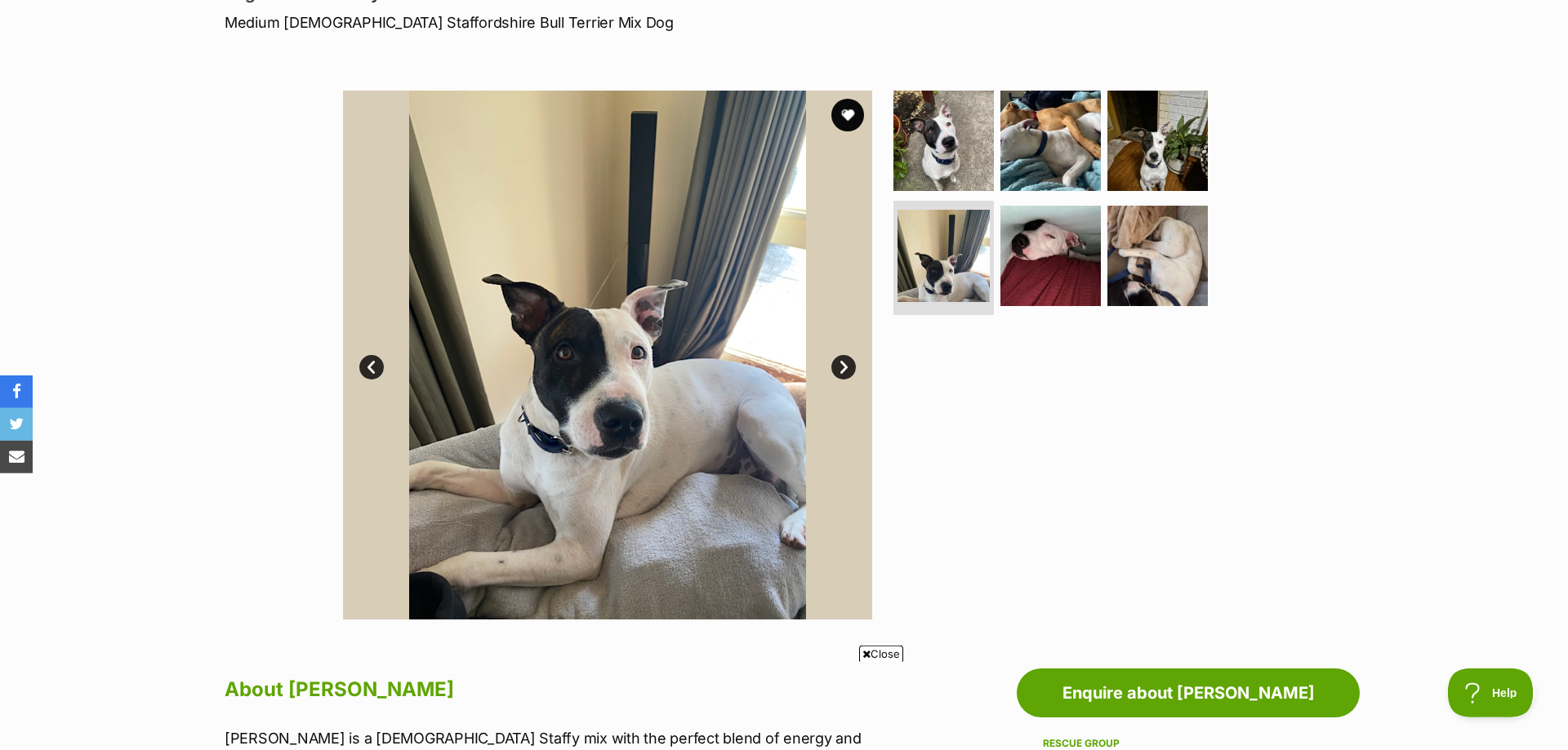
click at [842, 366] on link "Next" at bounding box center [843, 367] width 24 height 24
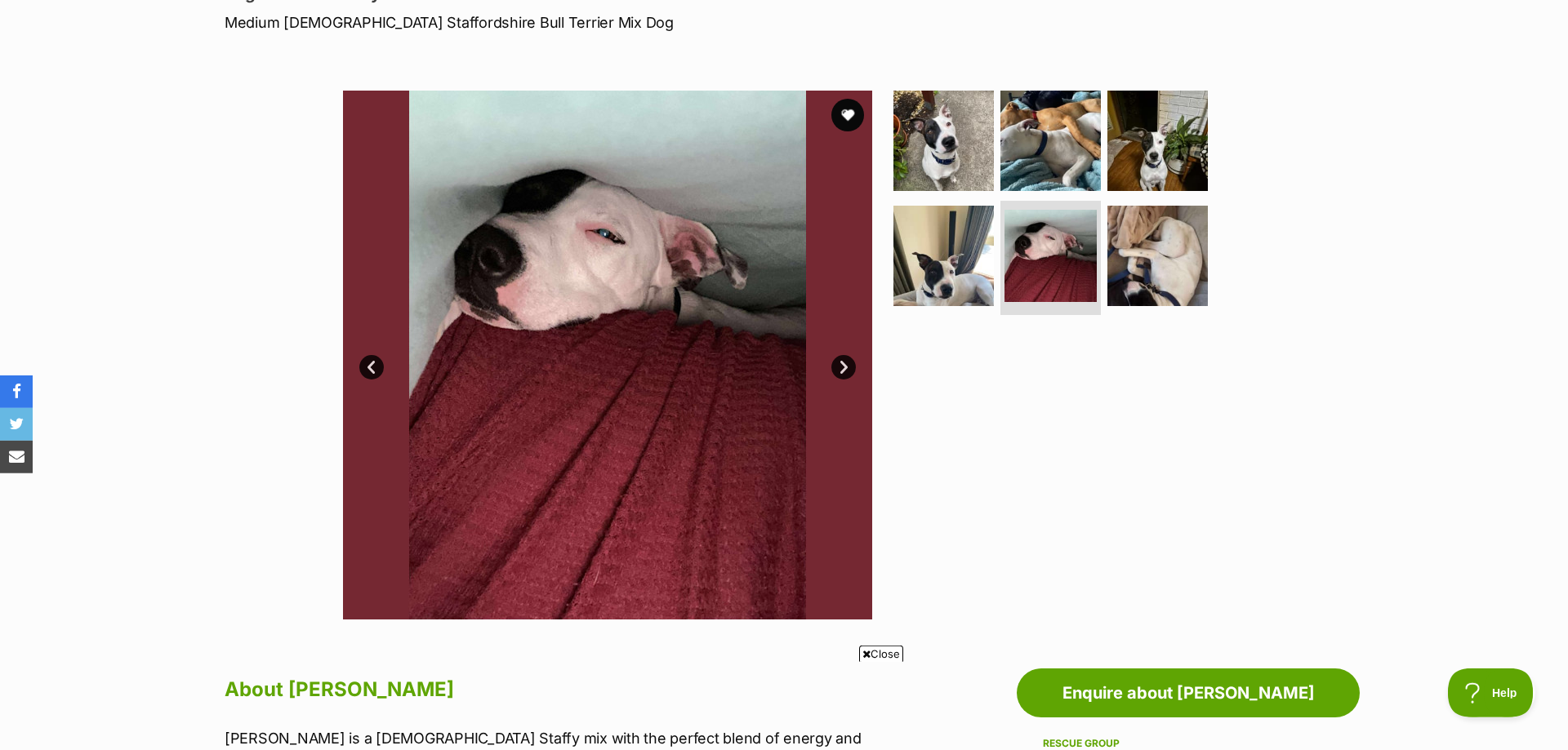
click at [842, 366] on link "Next" at bounding box center [843, 367] width 24 height 24
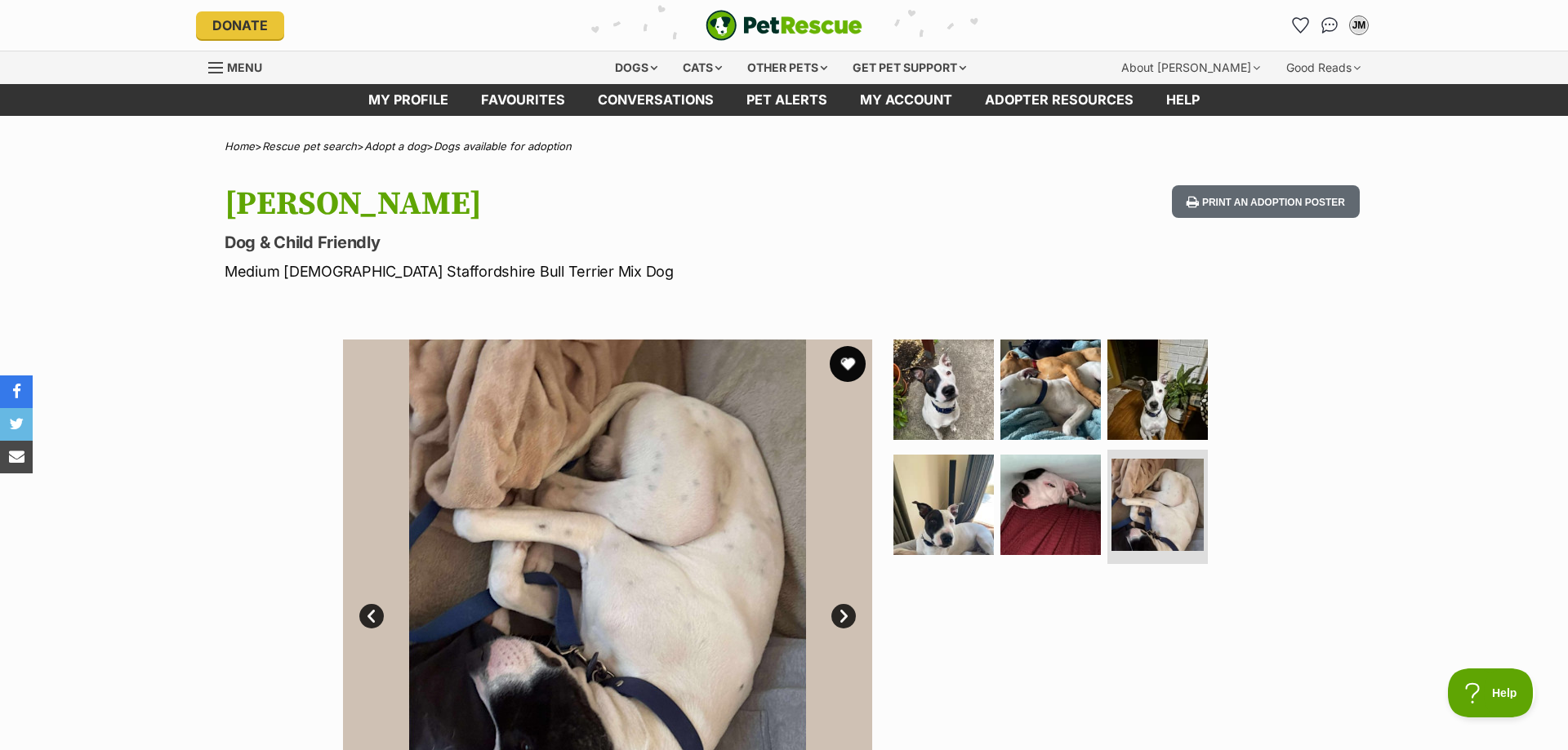
click at [850, 355] on button "favourite" at bounding box center [847, 364] width 36 height 36
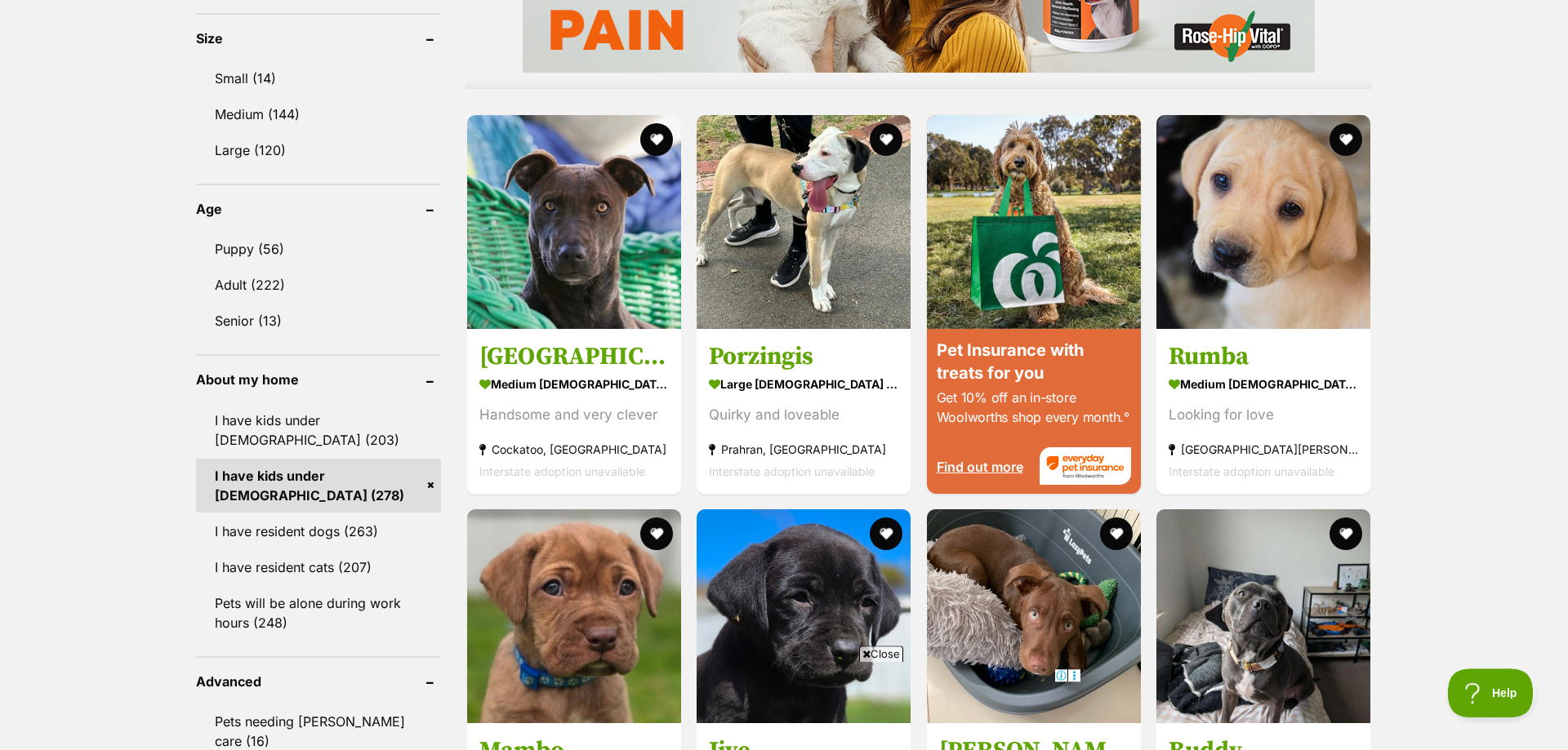
scroll to position [1497, 0]
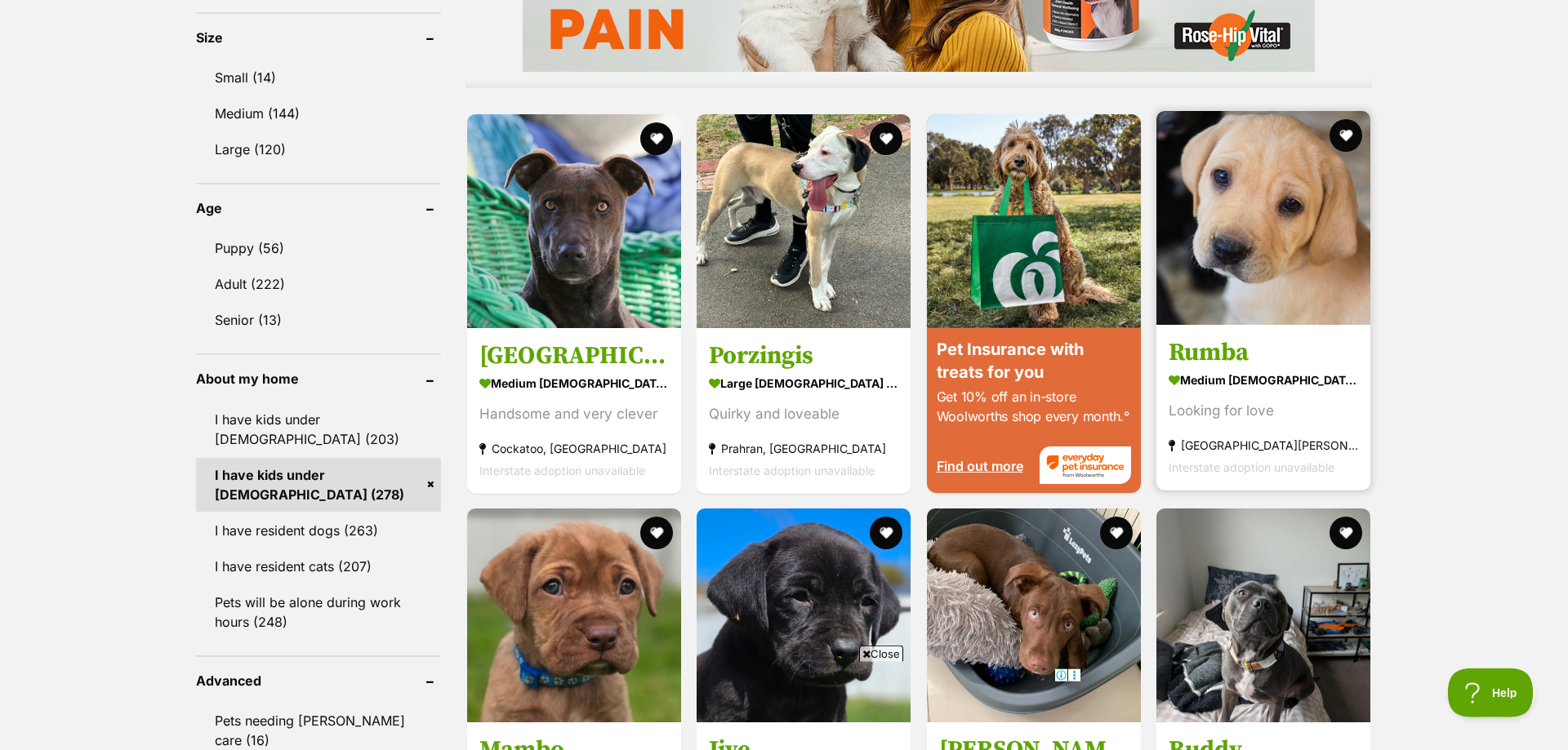
click at [1261, 231] on img at bounding box center [1263, 217] width 214 height 214
